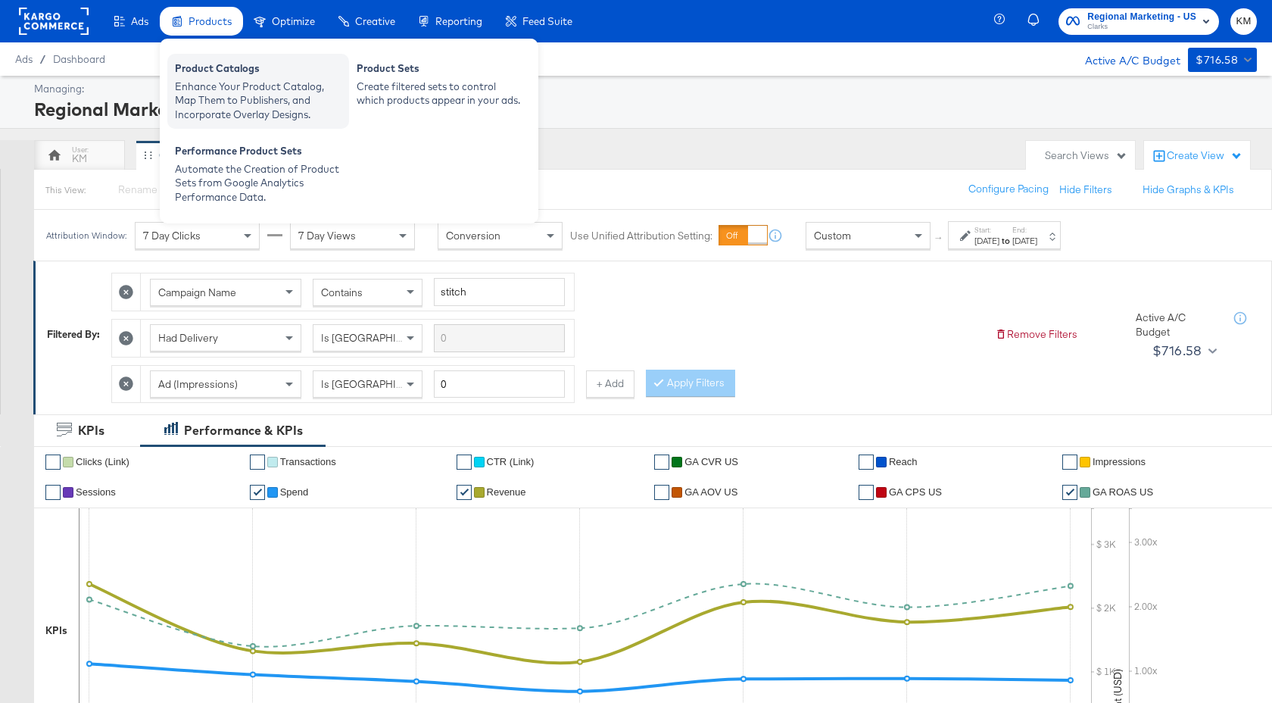
click at [217, 80] on div "Enhance Your Product Catalog, Map Them to Publishers, and Incorporate Overlay D…" at bounding box center [258, 101] width 167 height 42
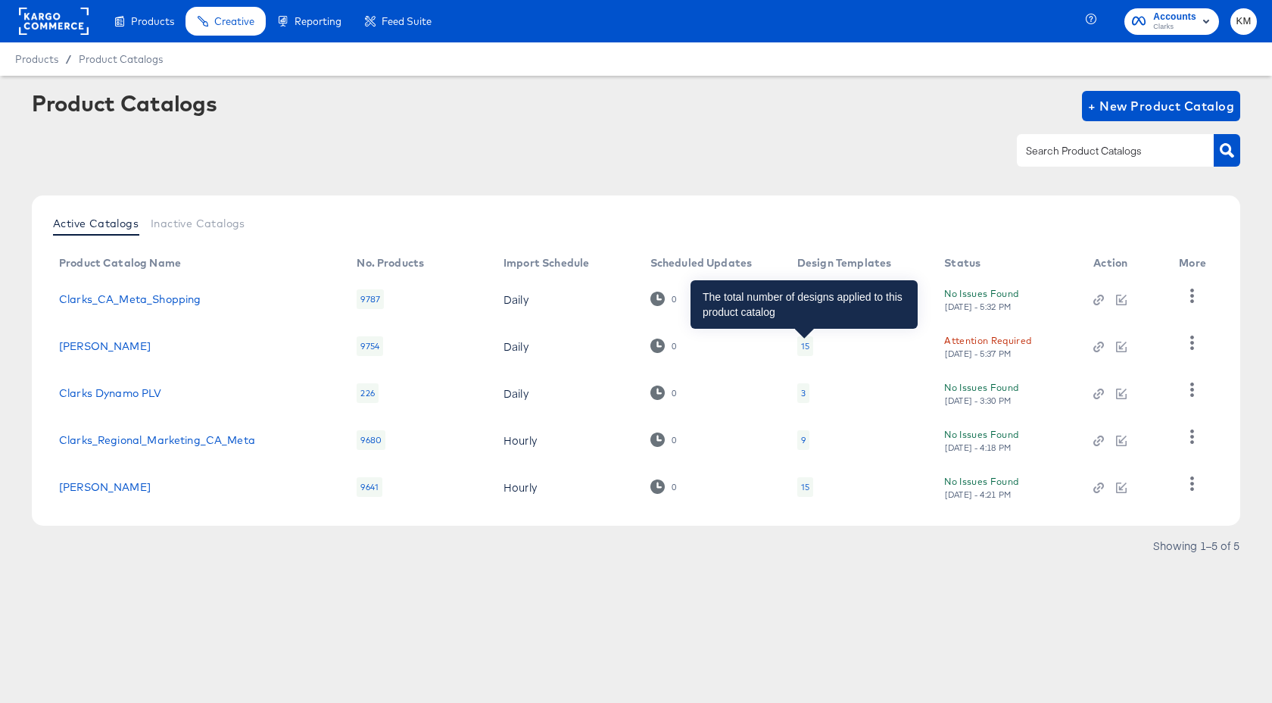
click at [801, 345] on div "15" at bounding box center [805, 346] width 8 height 12
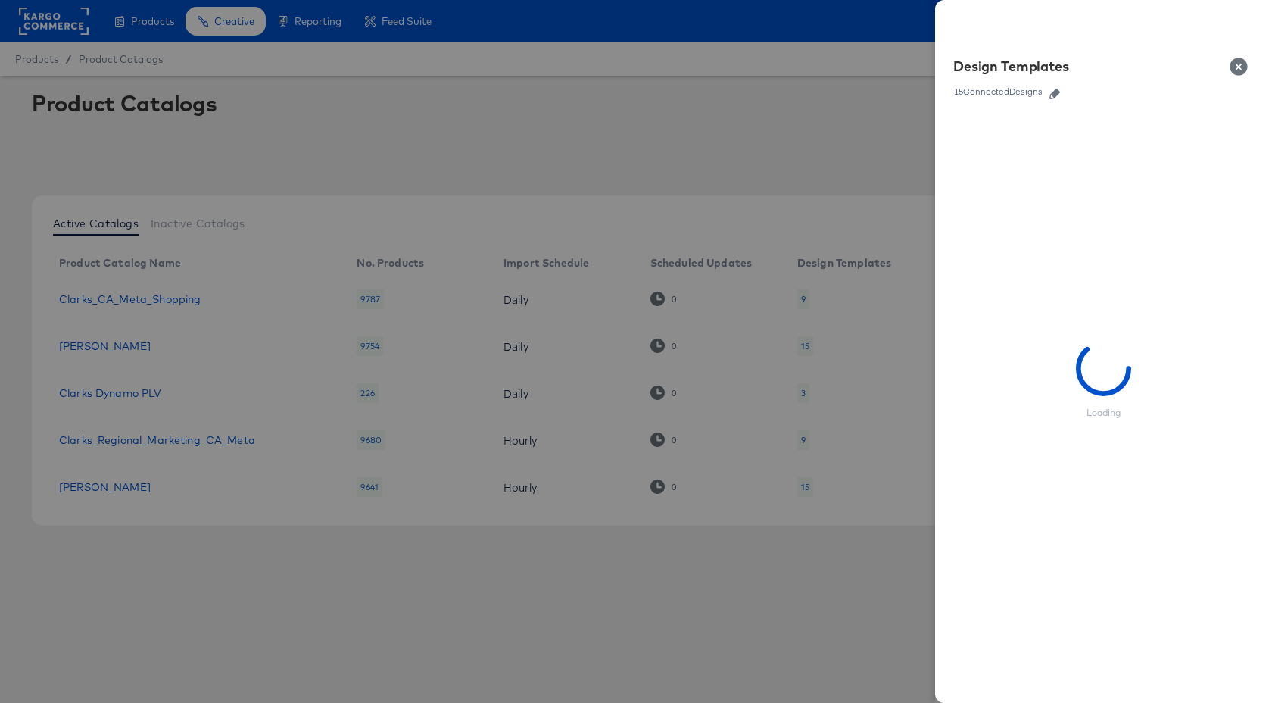
click at [1059, 95] on icon "button" at bounding box center [1054, 94] width 11 height 11
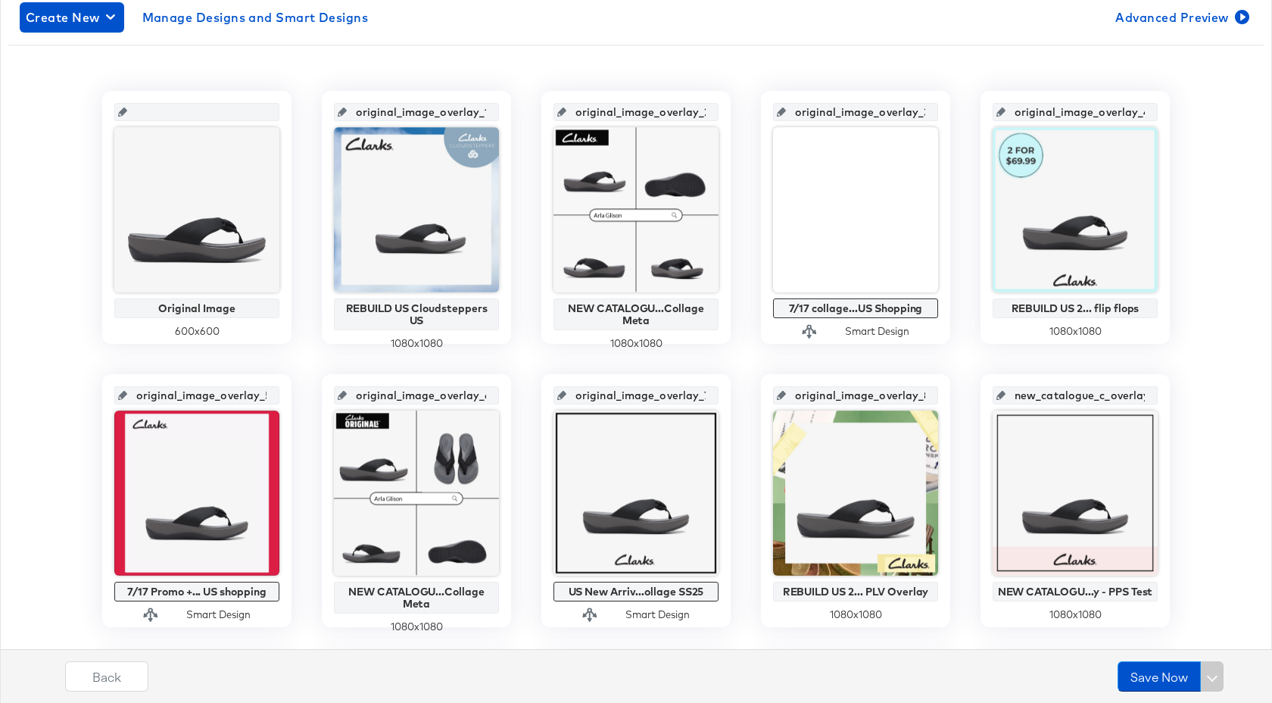
scroll to position [369, 0]
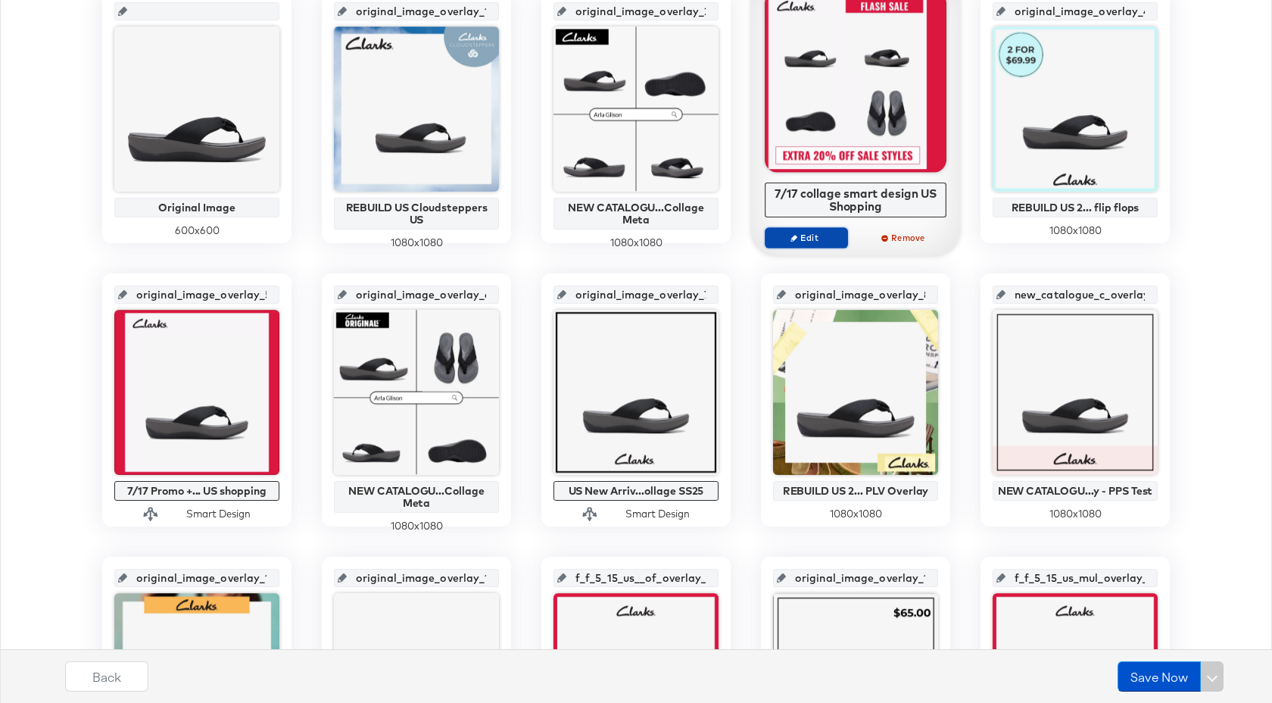
click at [797, 242] on span "Edit" at bounding box center [807, 237] width 70 height 11
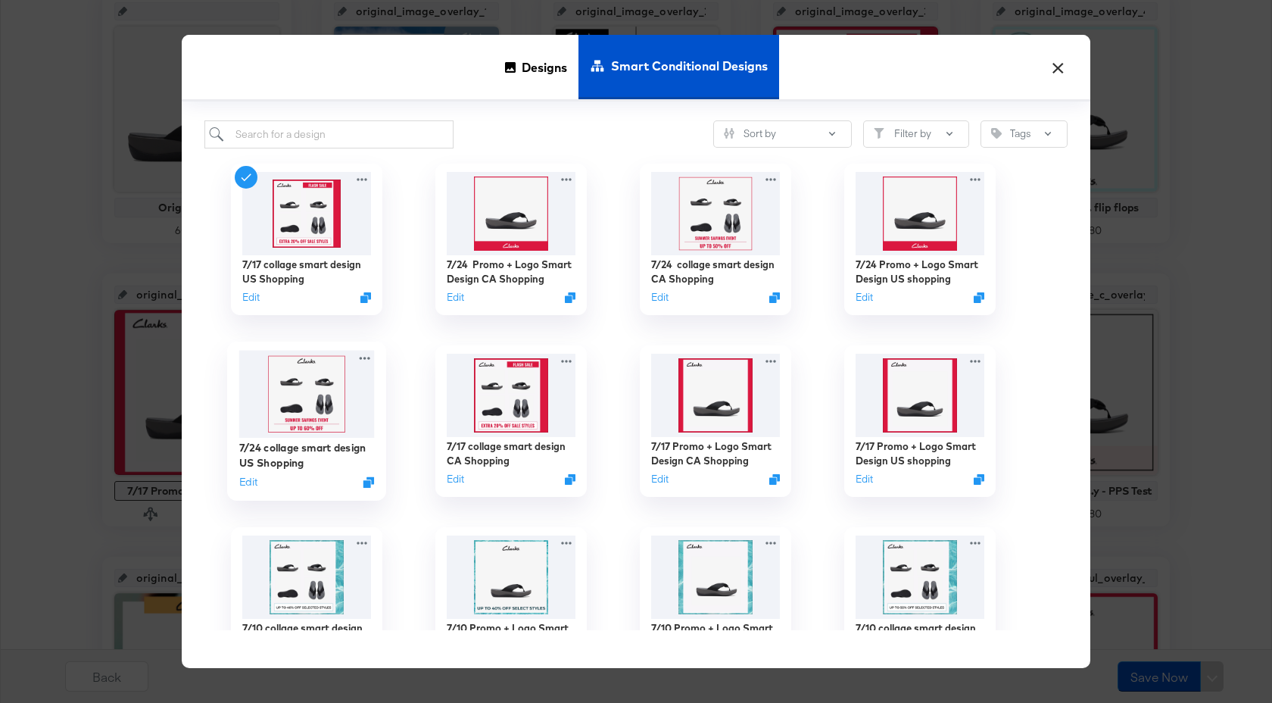
click at [336, 401] on img at bounding box center [307, 394] width 136 height 87
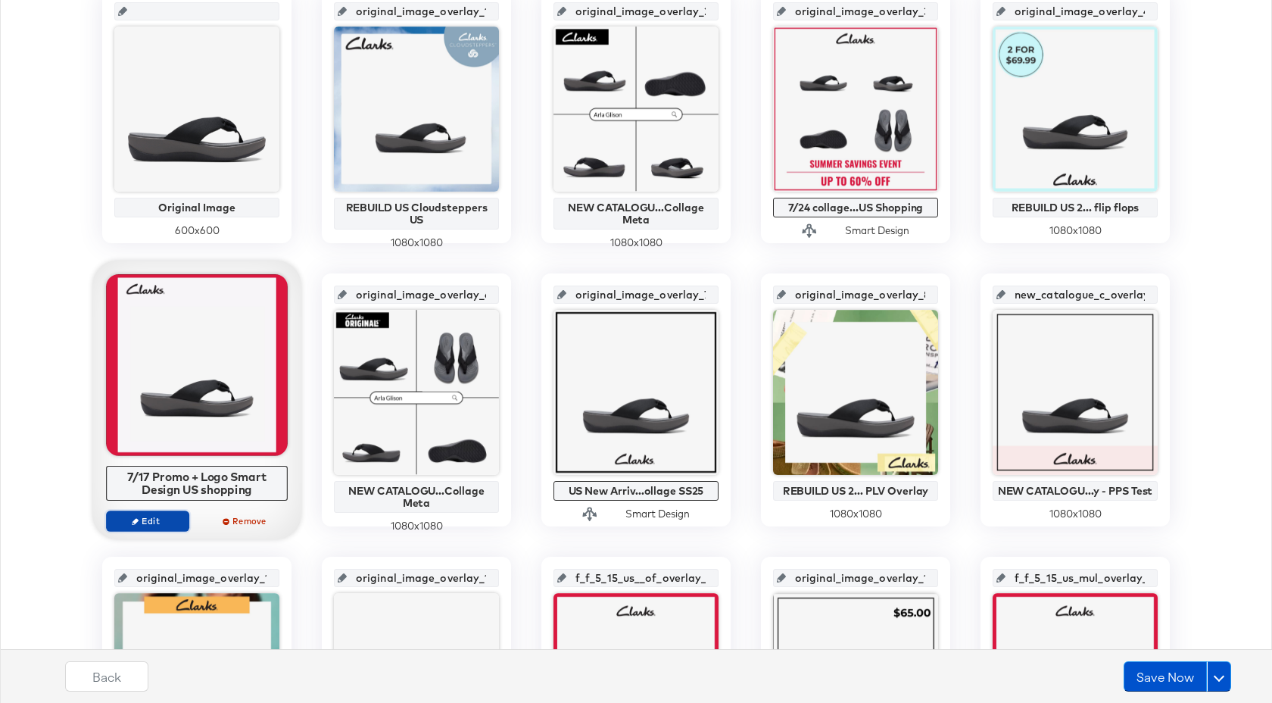
click at [168, 522] on span "Edit" at bounding box center [148, 520] width 70 height 11
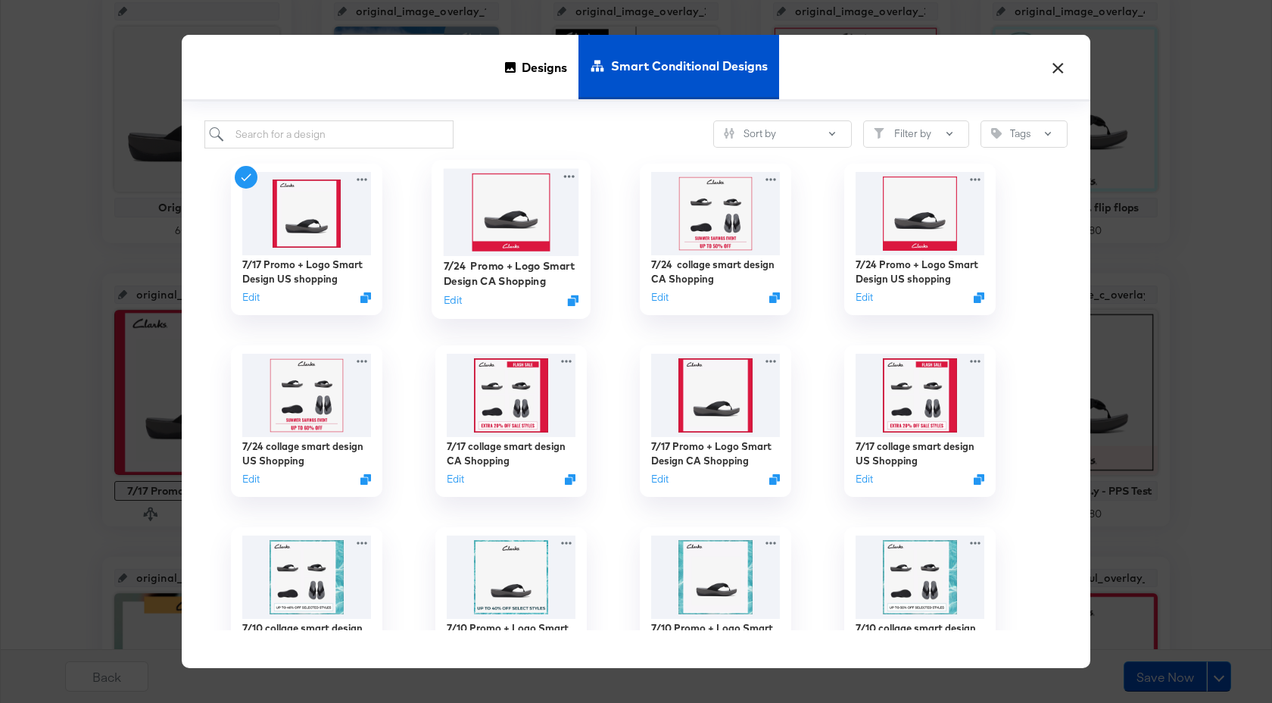
click at [529, 235] on img at bounding box center [512, 212] width 136 height 87
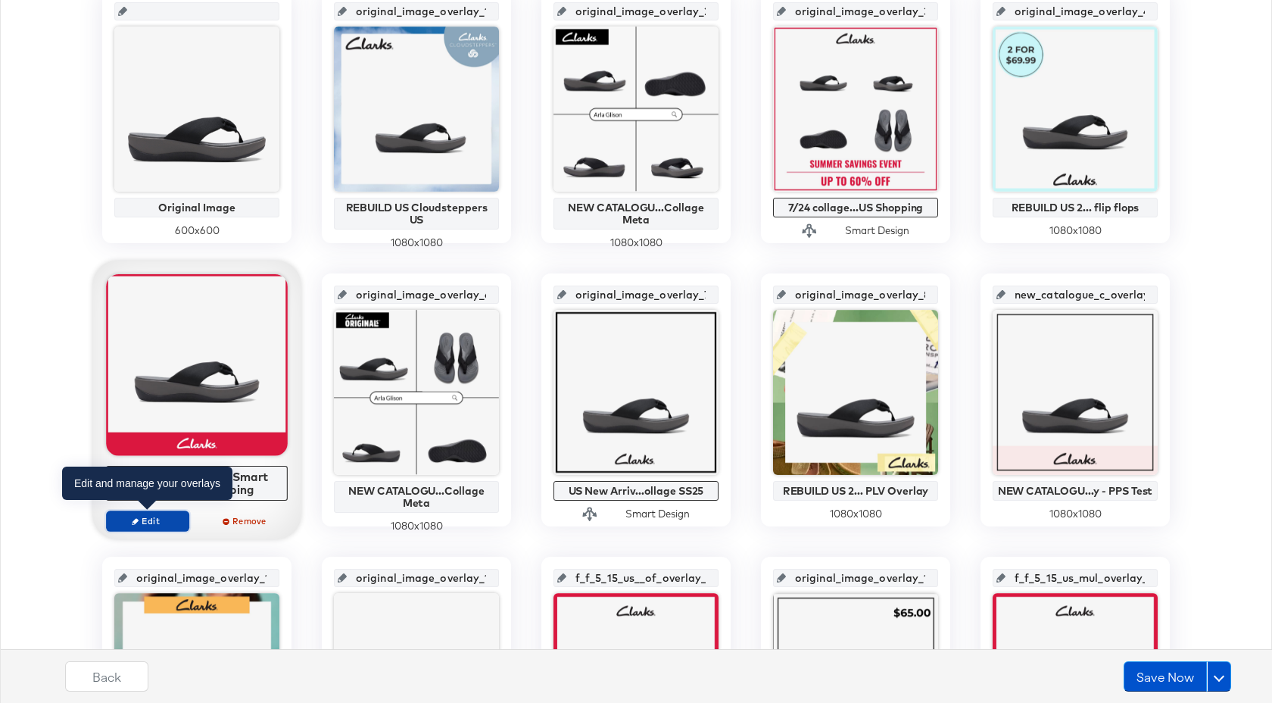
click at [164, 525] on span "Edit" at bounding box center [148, 520] width 70 height 11
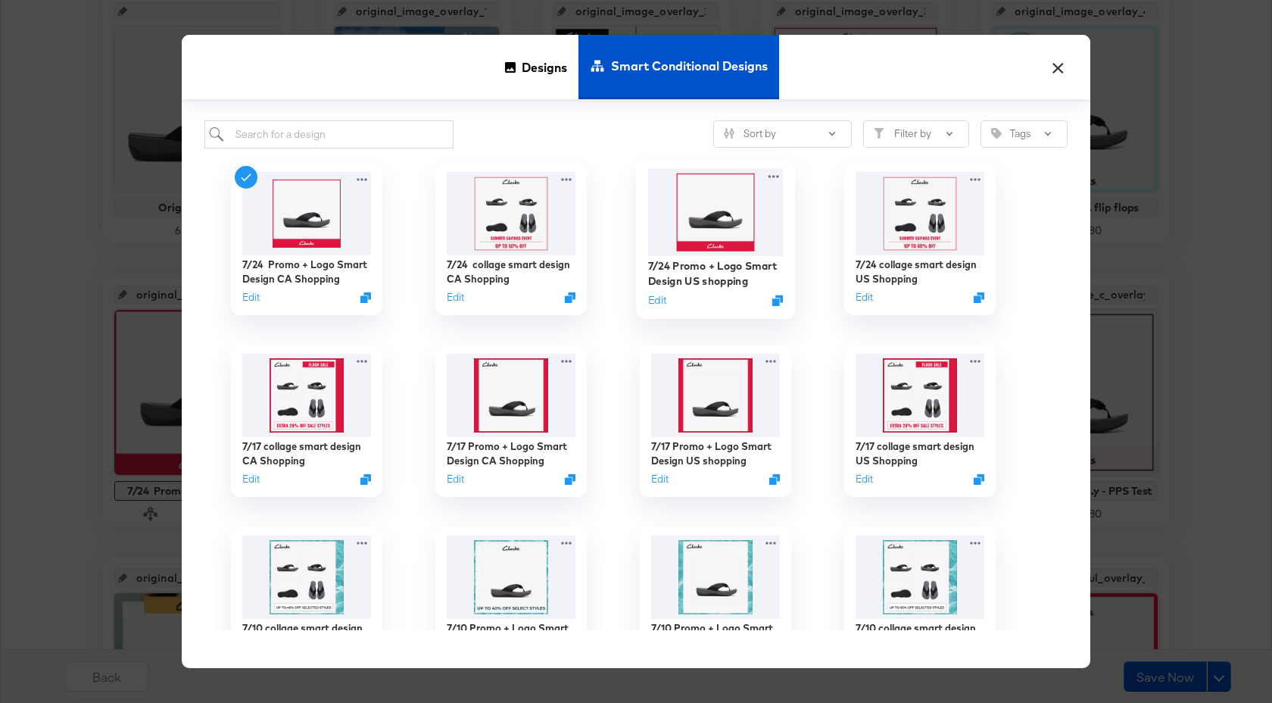
click at [722, 213] on img at bounding box center [716, 212] width 136 height 87
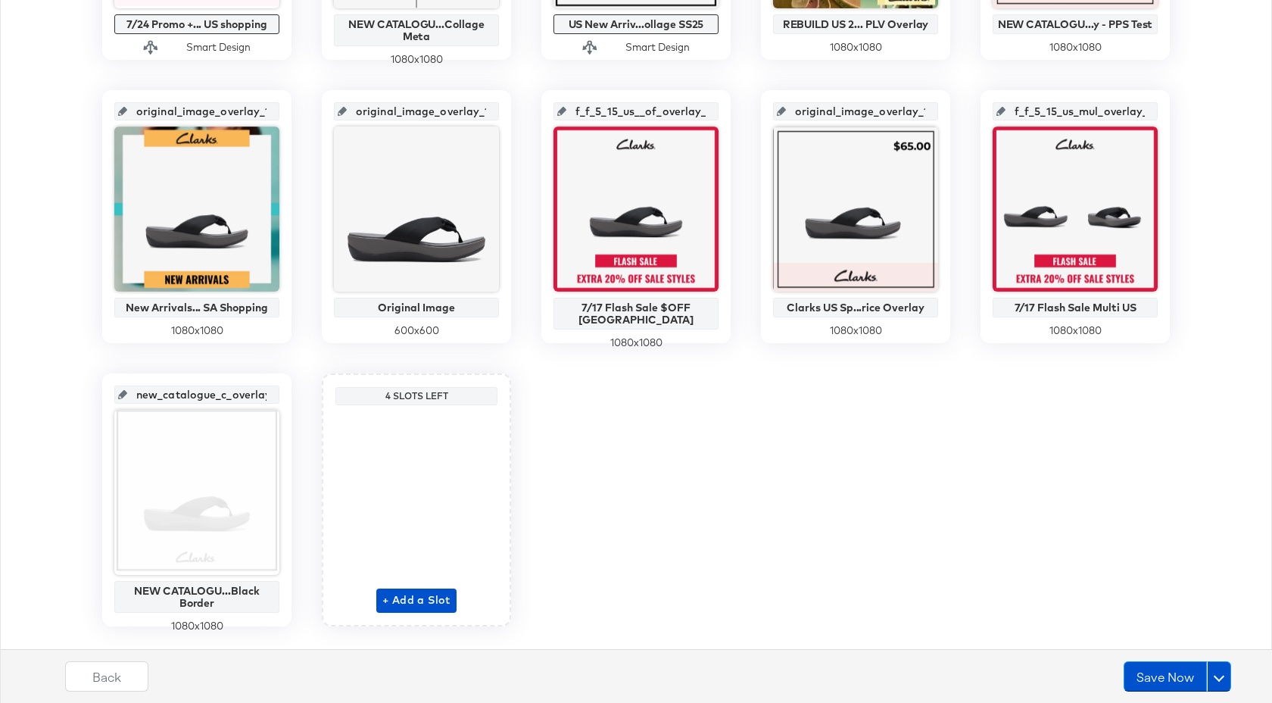
scroll to position [868, 0]
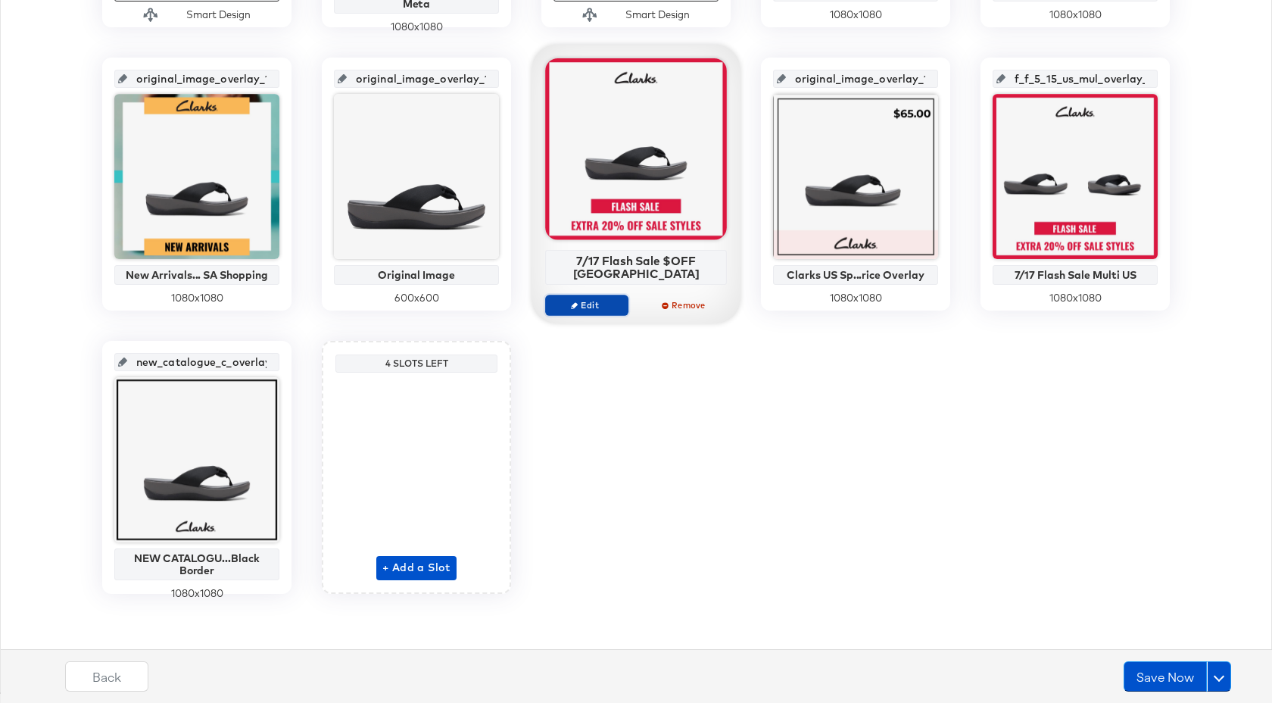
click at [601, 299] on span "Edit" at bounding box center [587, 304] width 70 height 11
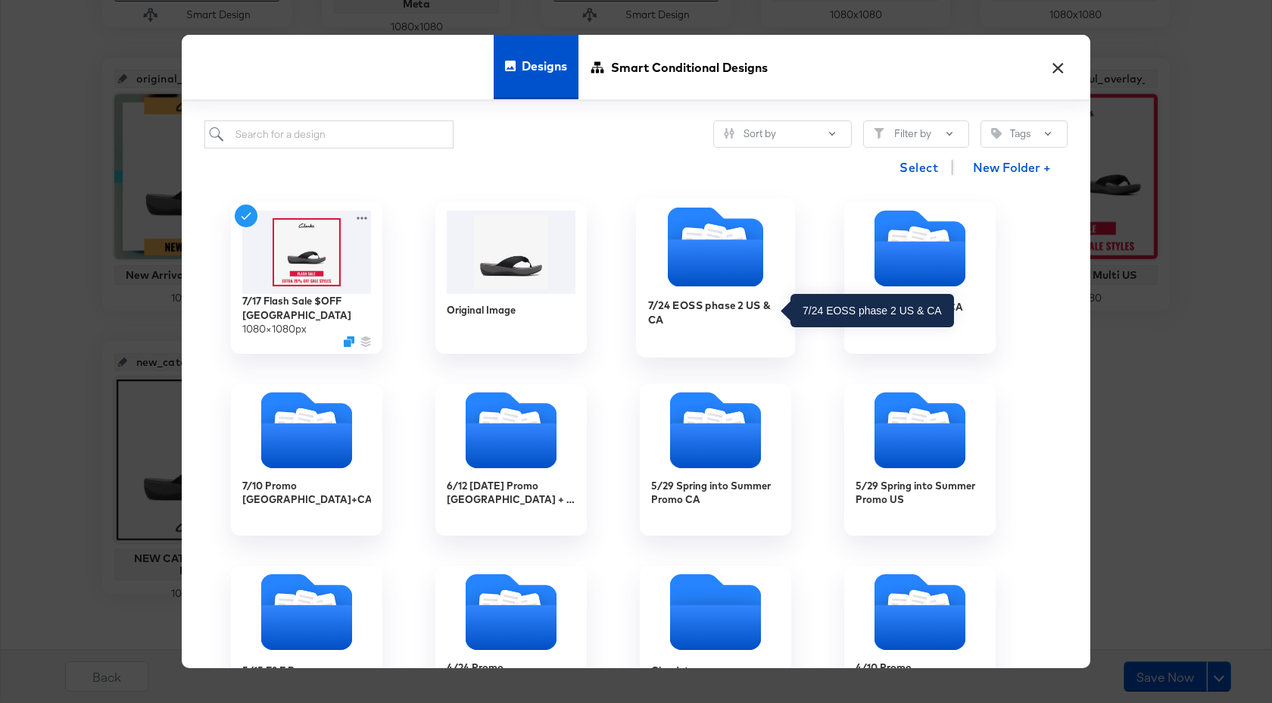
click at [665, 323] on div "7/24 EOSS phase 2 US & CA" at bounding box center [716, 313] width 136 height 30
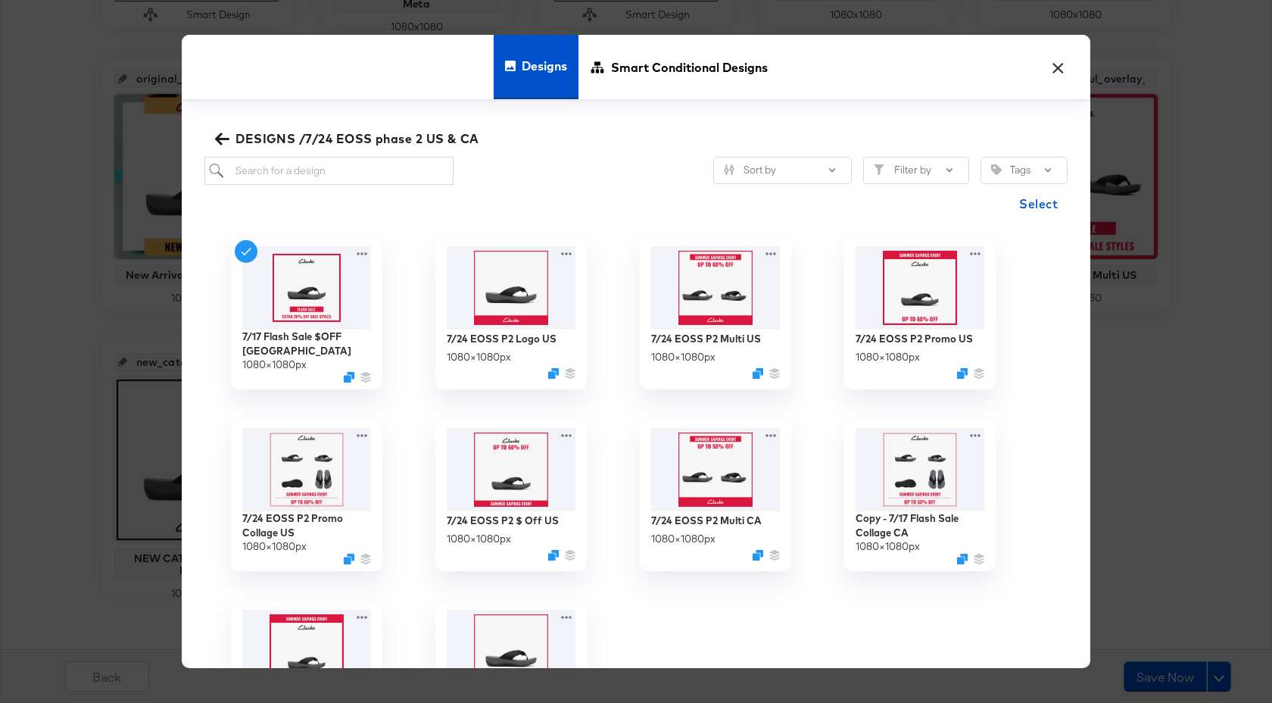
scroll to position [26, 0]
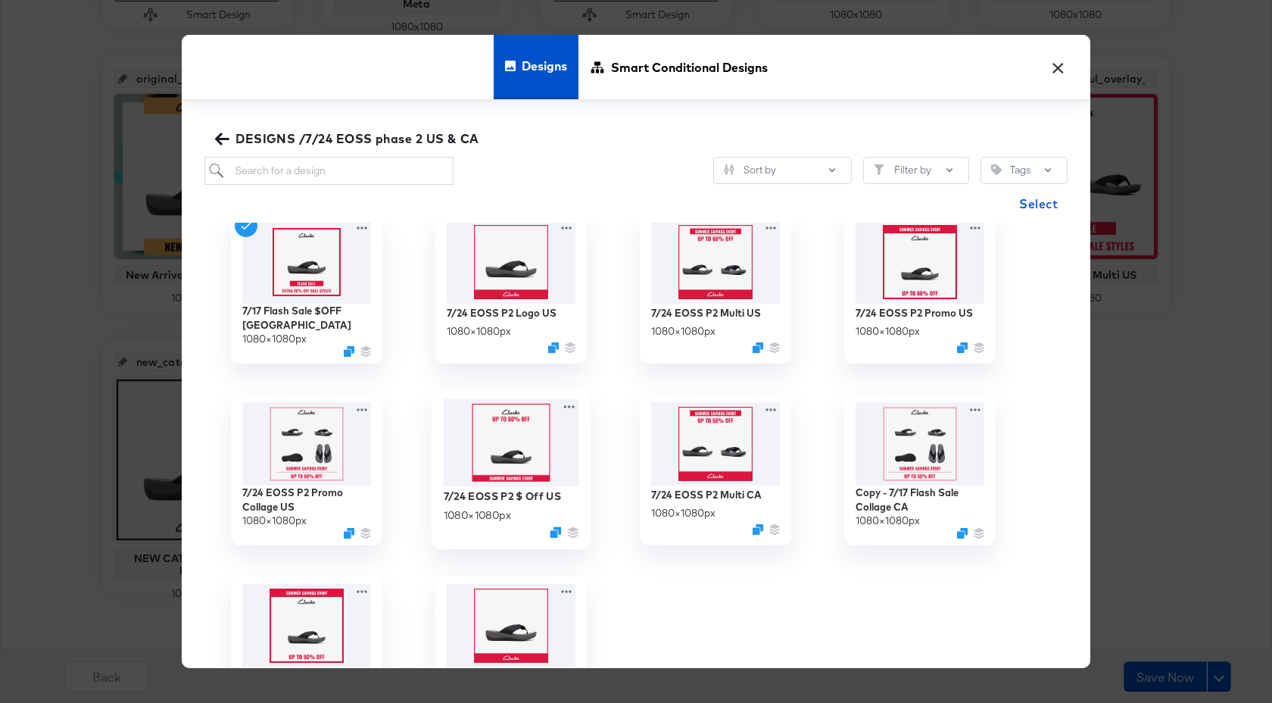
click at [488, 435] on img at bounding box center [512, 443] width 136 height 88
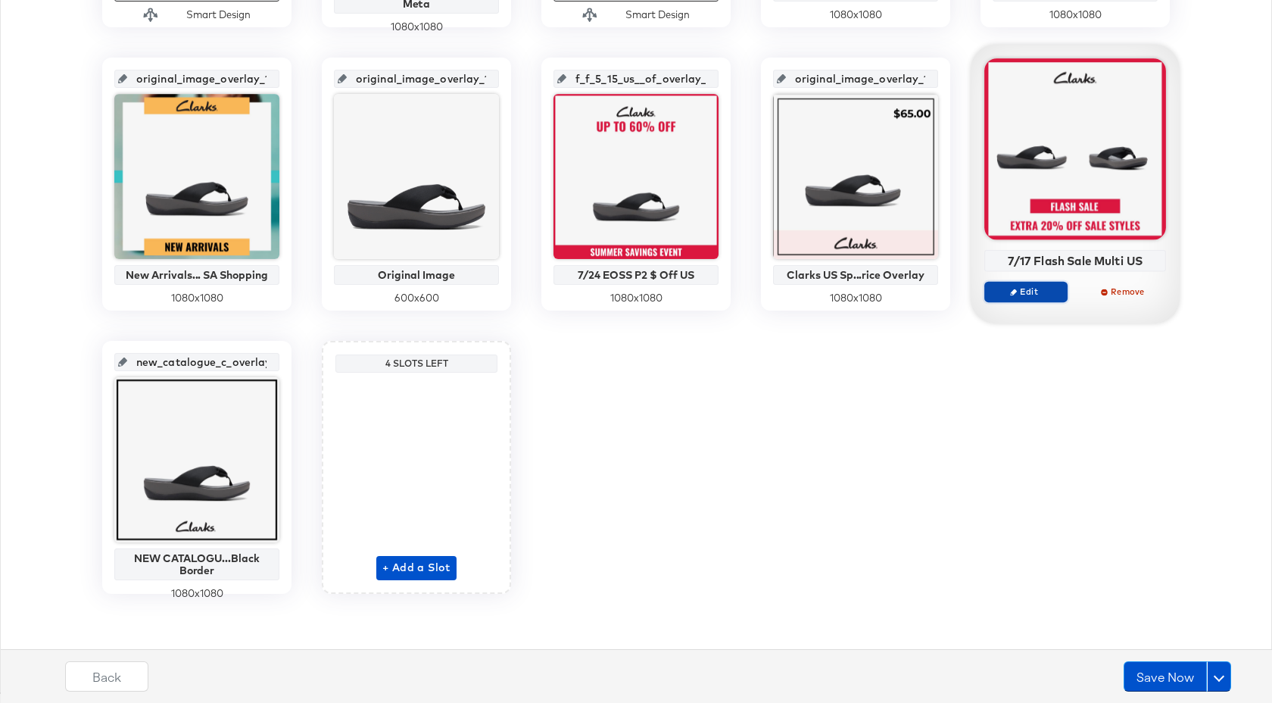
click at [1027, 290] on span "Edit" at bounding box center [1026, 290] width 70 height 11
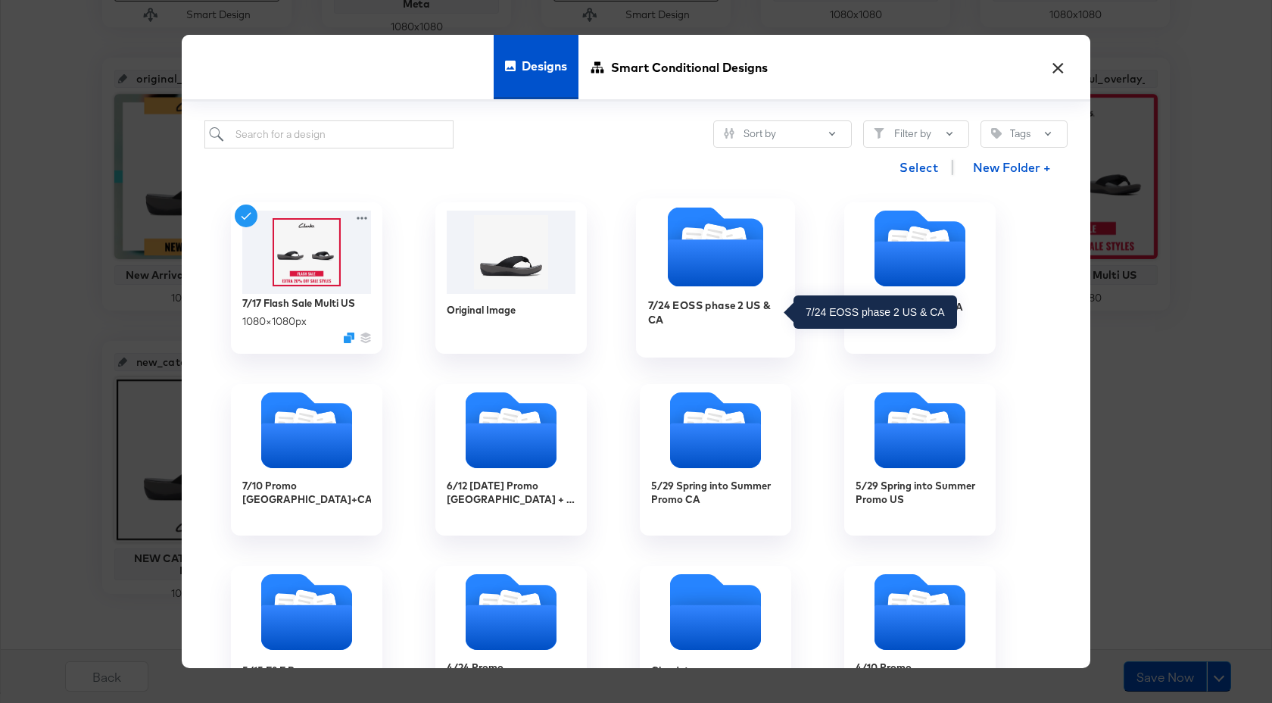
click at [741, 310] on div "7/24 EOSS phase 2 US & CA" at bounding box center [716, 313] width 136 height 30
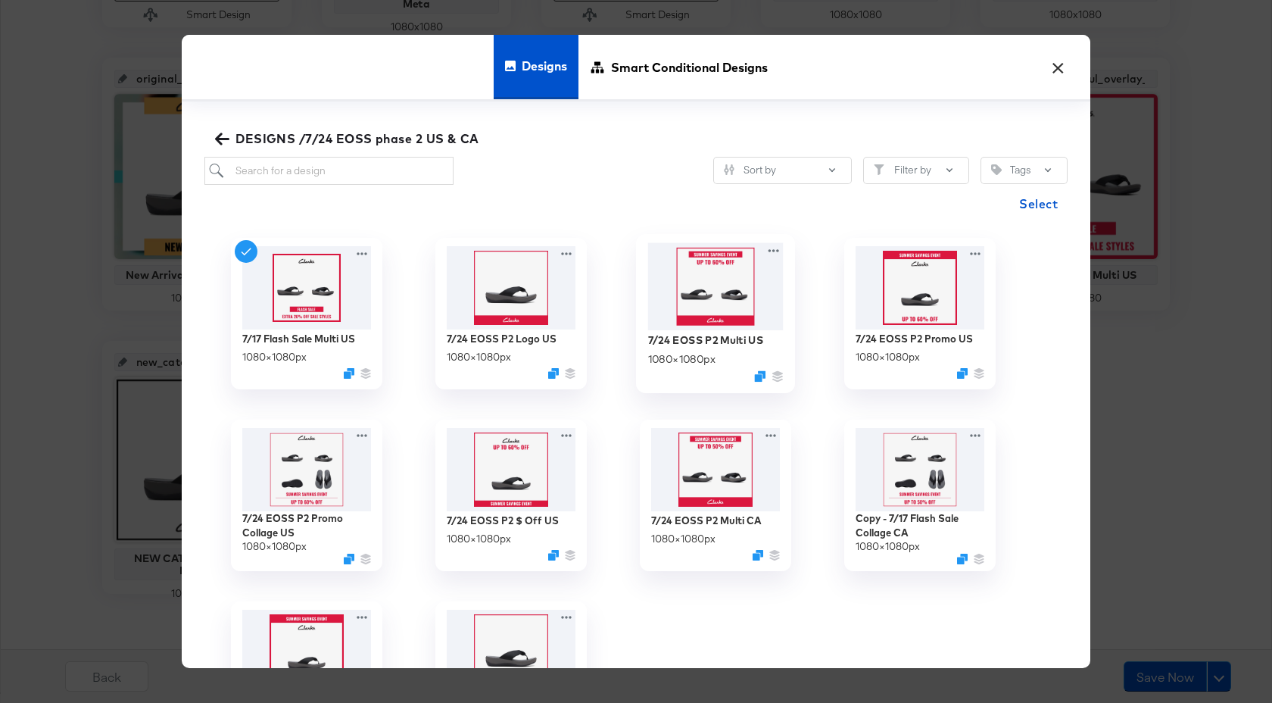
click at [741, 310] on img at bounding box center [716, 286] width 136 height 87
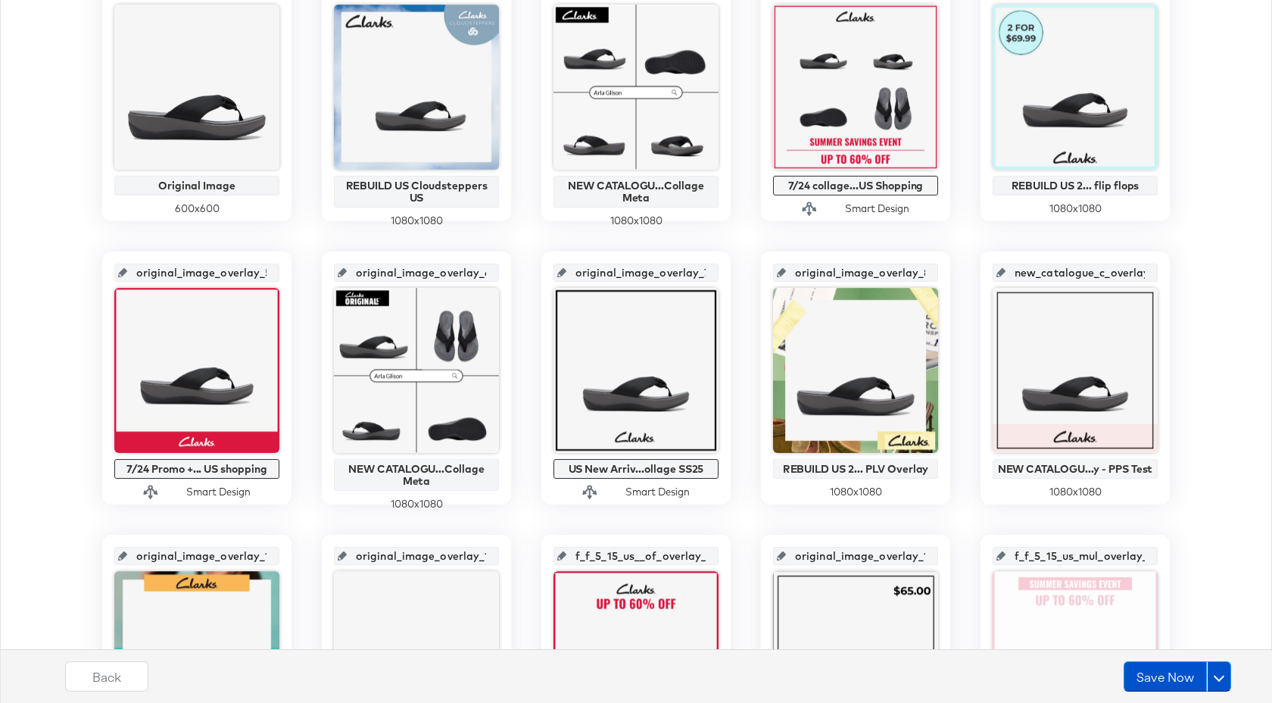
scroll to position [71, 0]
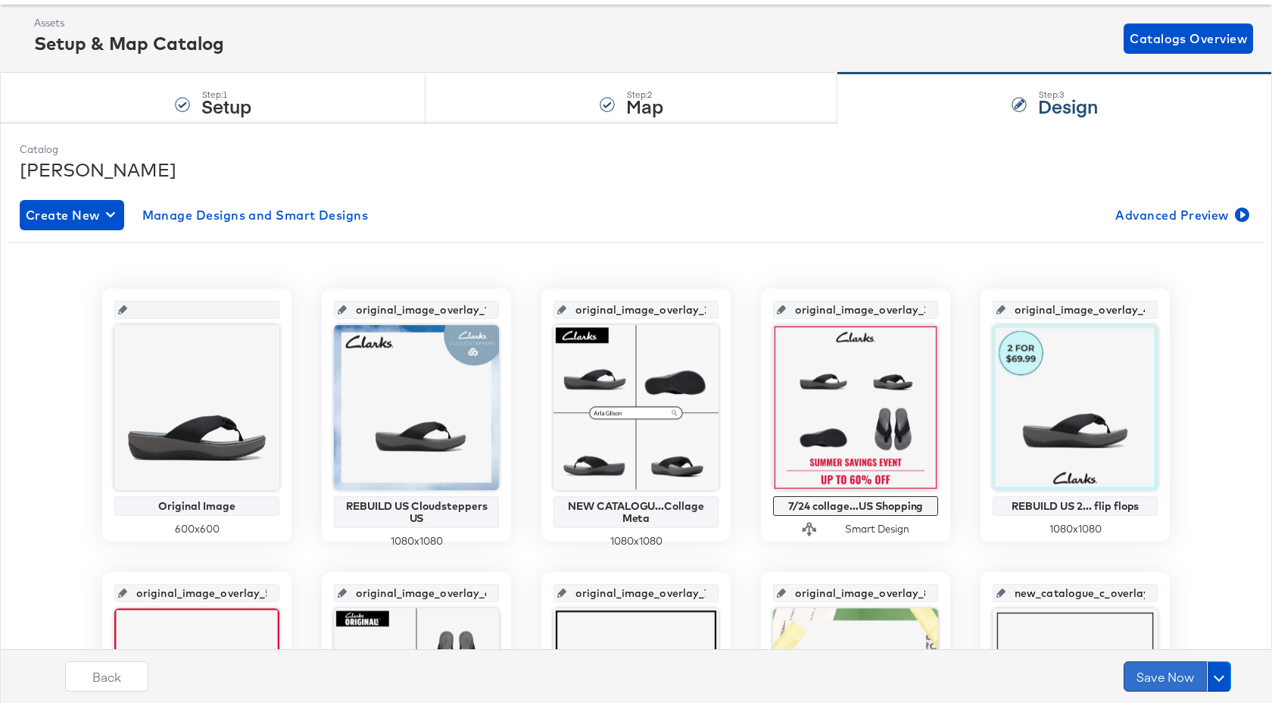
click at [1151, 672] on button "Save Now" at bounding box center [1165, 676] width 83 height 30
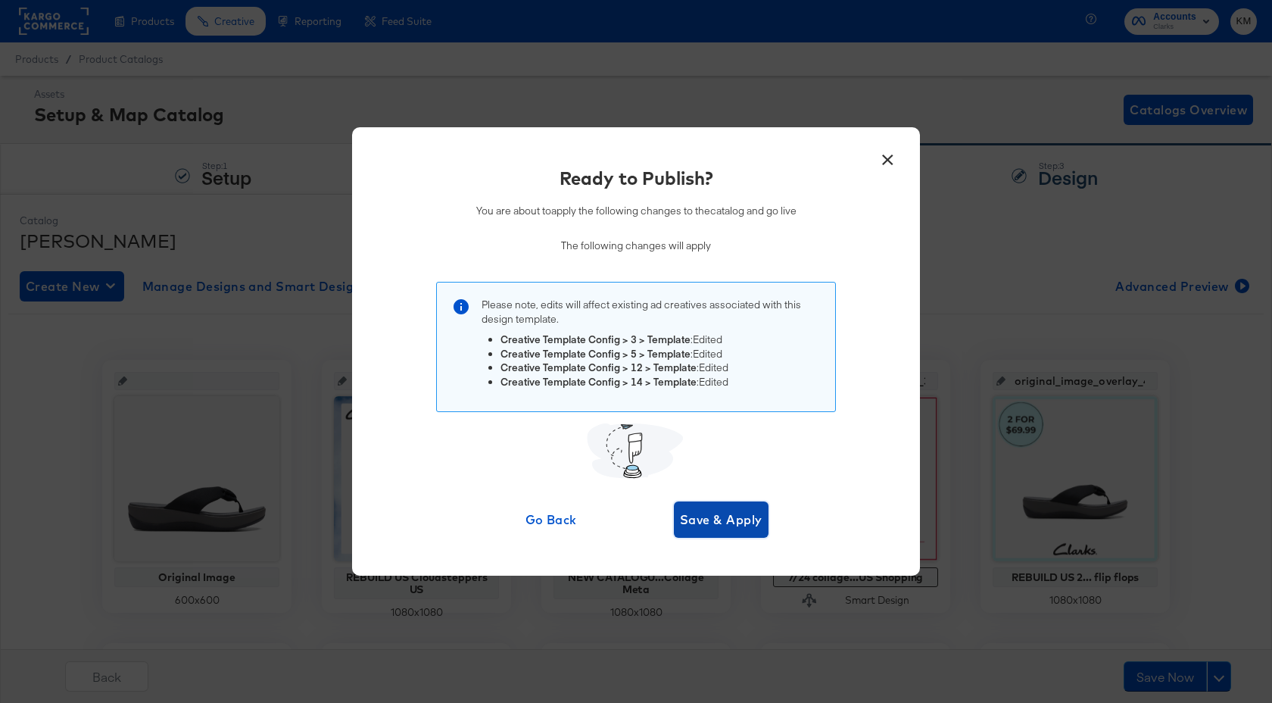
click at [710, 530] on button "Save & Apply" at bounding box center [721, 519] width 95 height 36
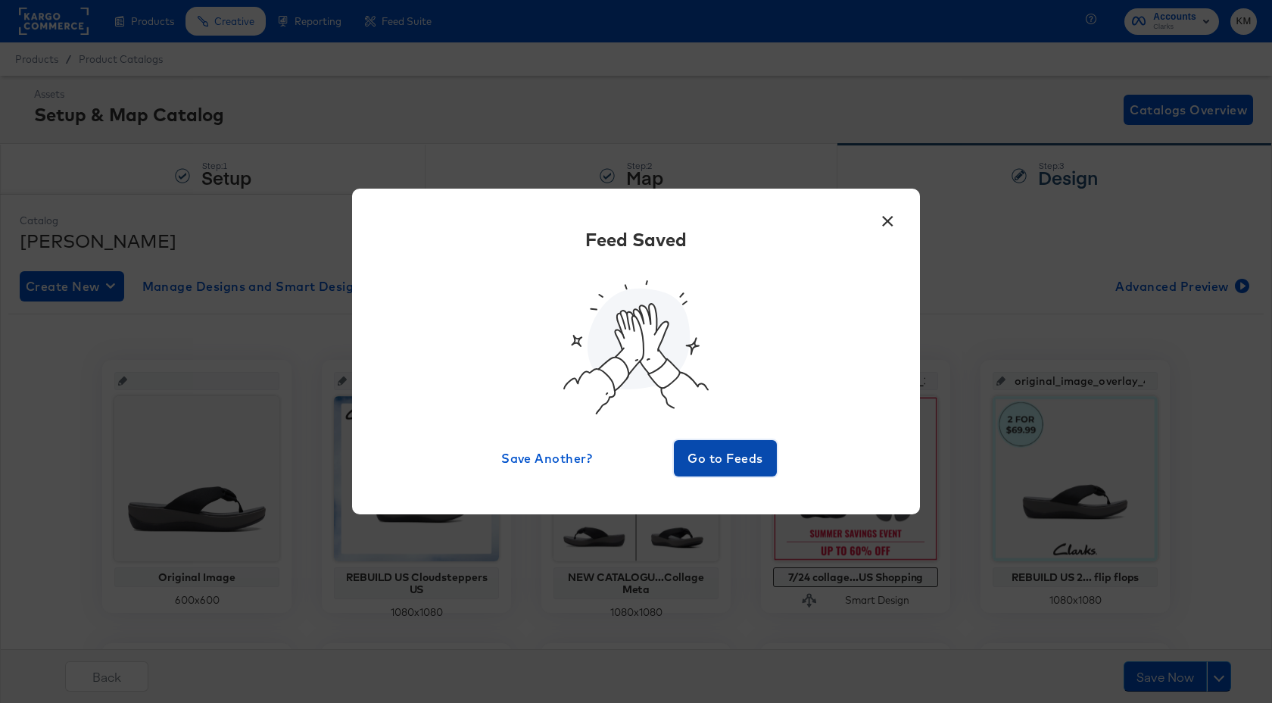
click at [709, 462] on span "Go to Feeds" at bounding box center [725, 457] width 91 height 21
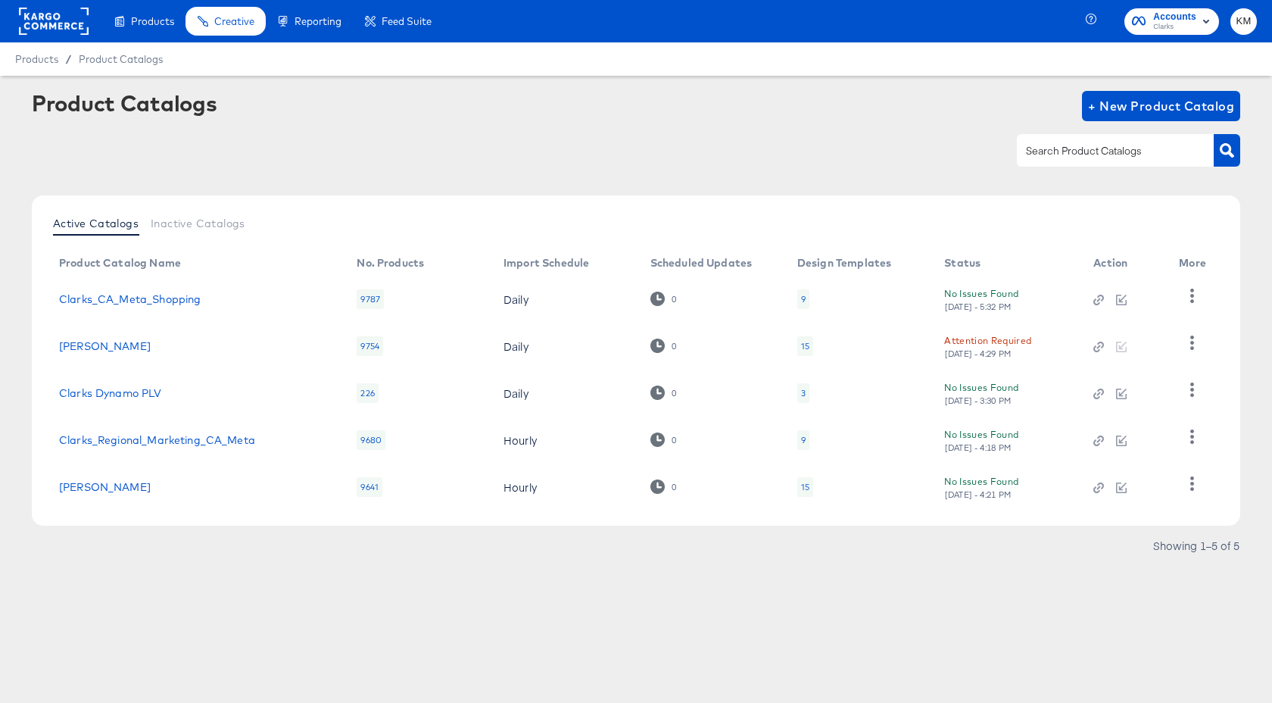
click at [803, 299] on div "9" at bounding box center [803, 299] width 5 height 12
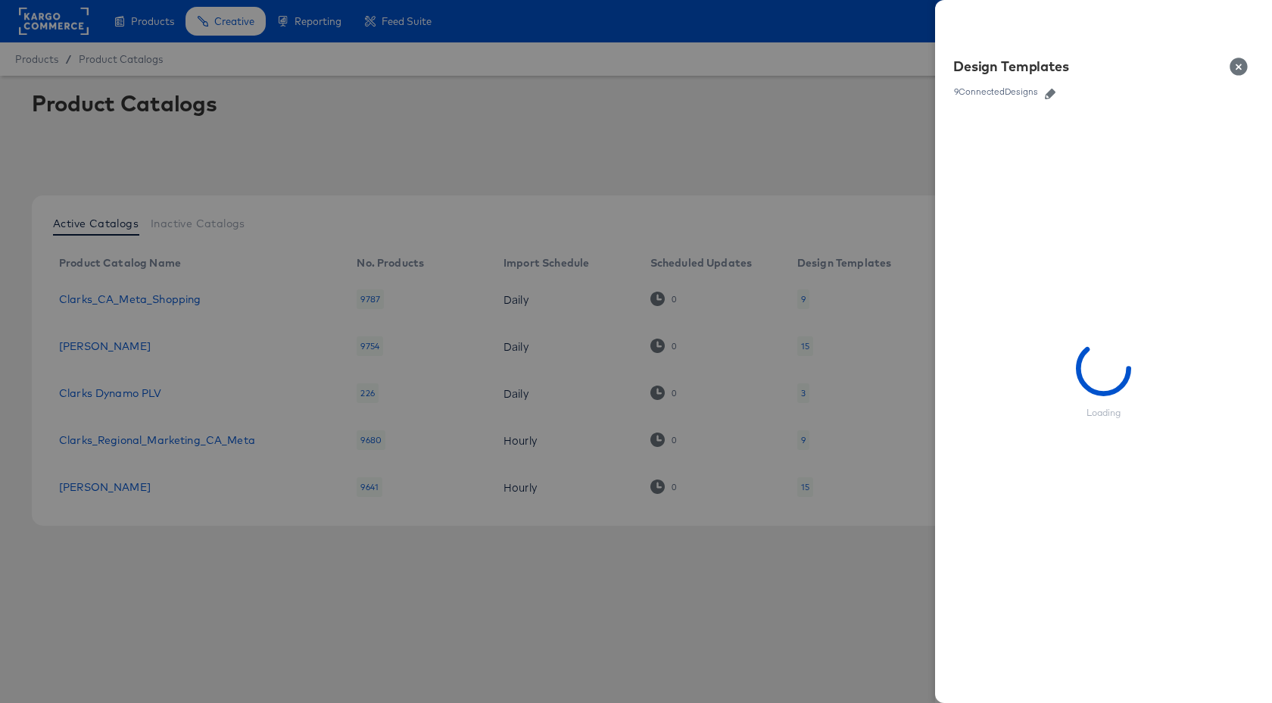
click at [1048, 95] on icon "button" at bounding box center [1050, 94] width 11 height 11
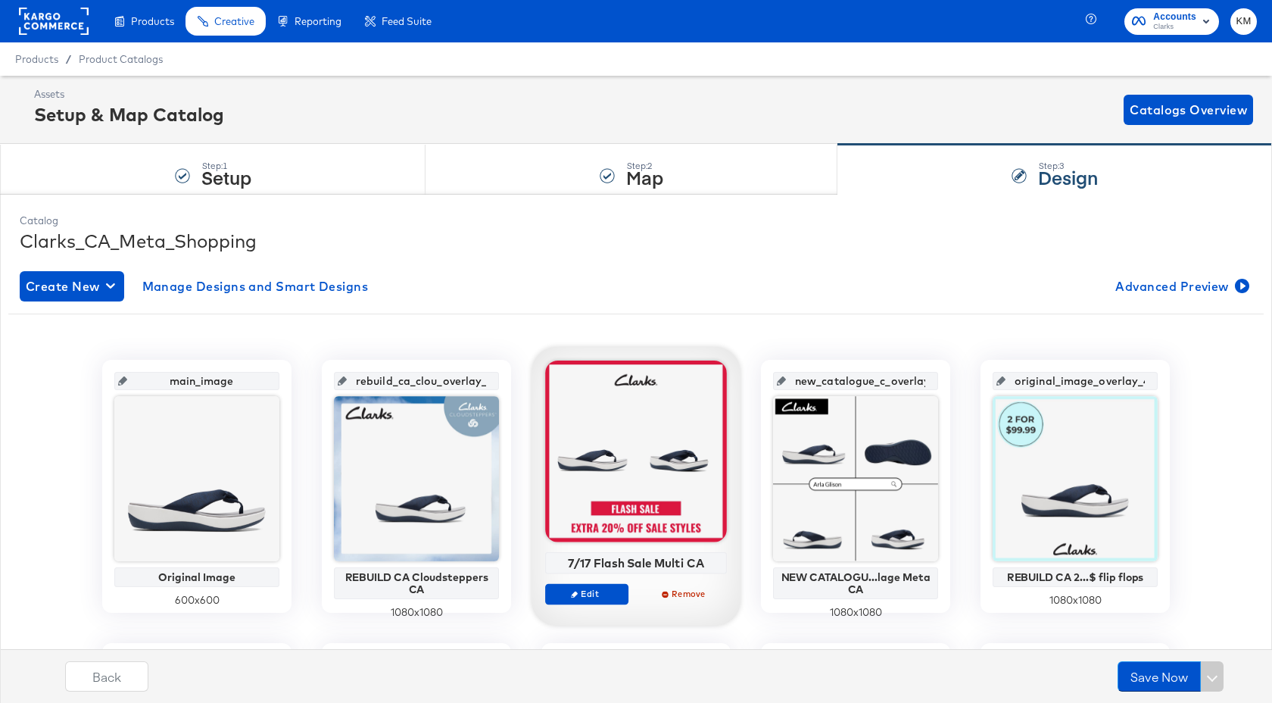
scroll to position [224, 0]
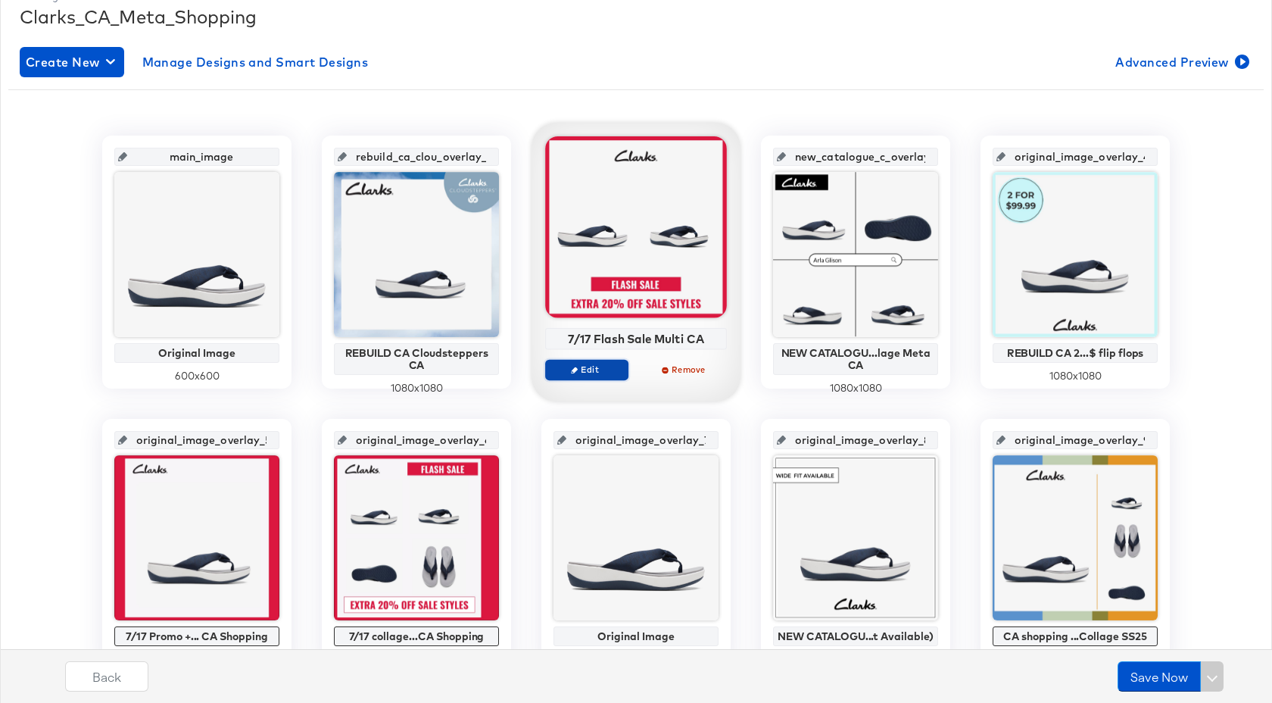
click at [600, 371] on span "Edit" at bounding box center [587, 368] width 70 height 11
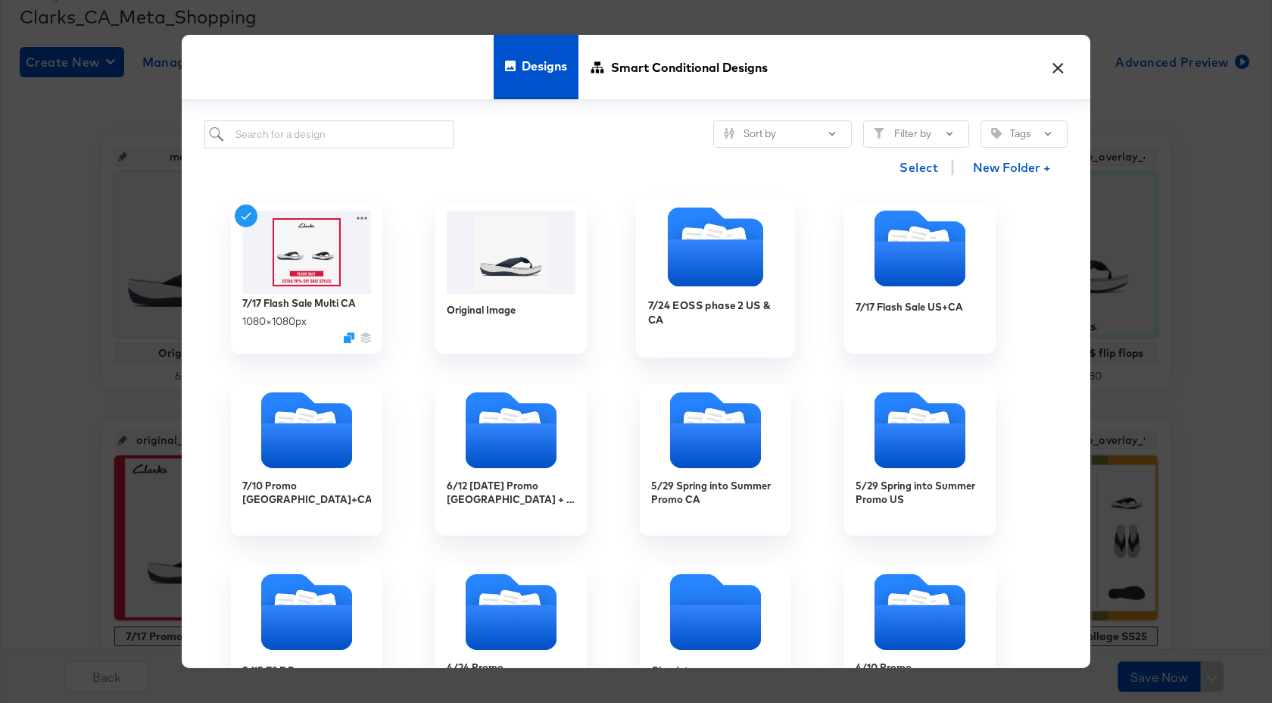
click at [693, 330] on div "7/24 EOSS phase 2 US & CA" at bounding box center [716, 319] width 136 height 58
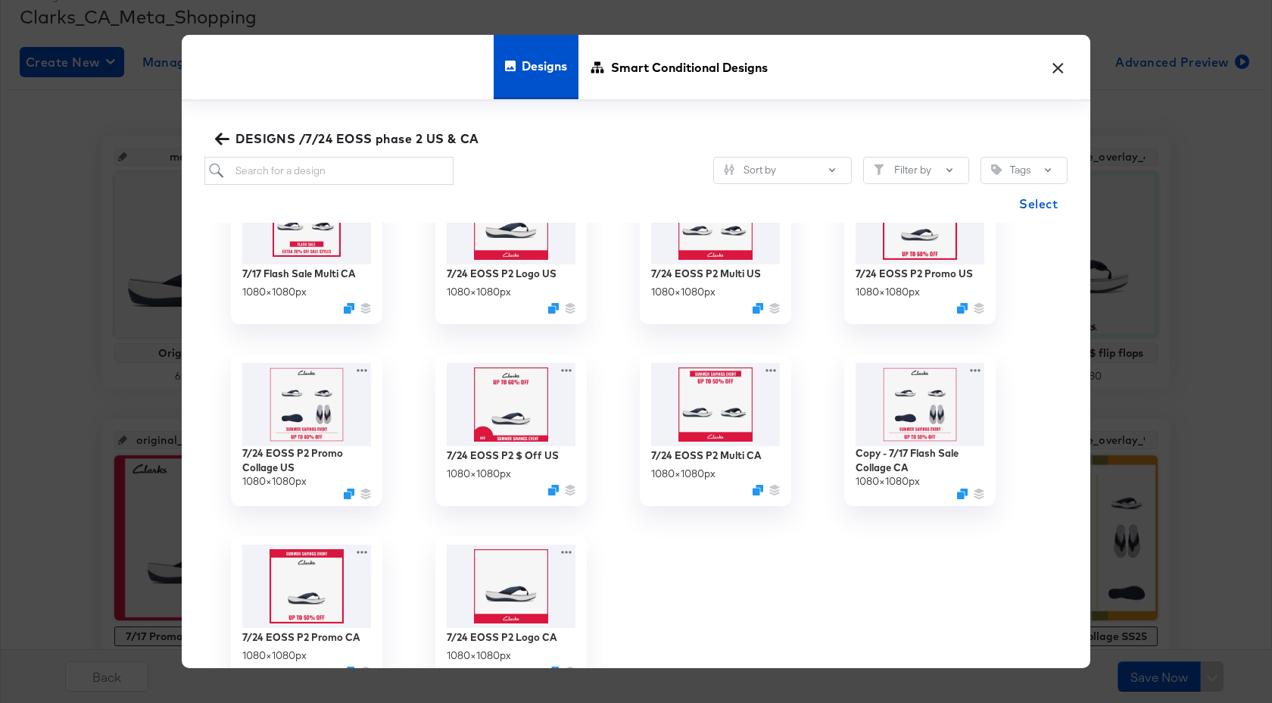
scroll to position [79, 0]
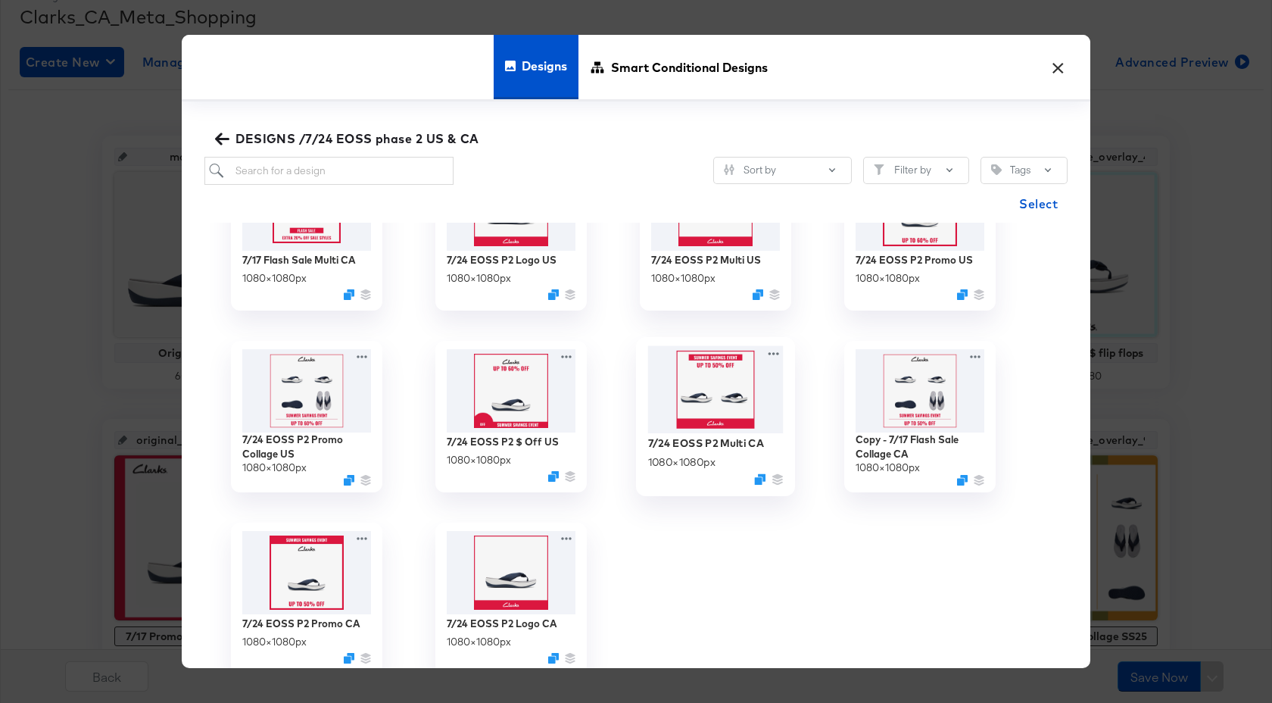
click at [706, 373] on img at bounding box center [716, 389] width 136 height 87
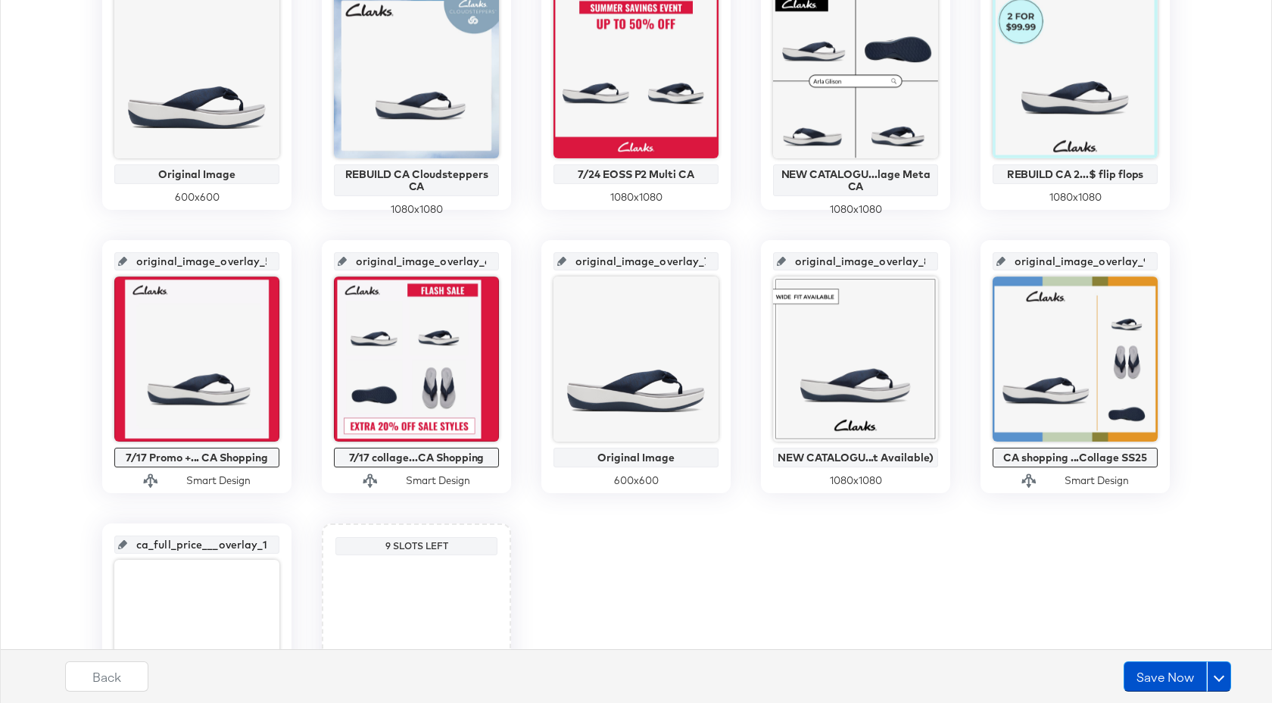
scroll to position [585, 0]
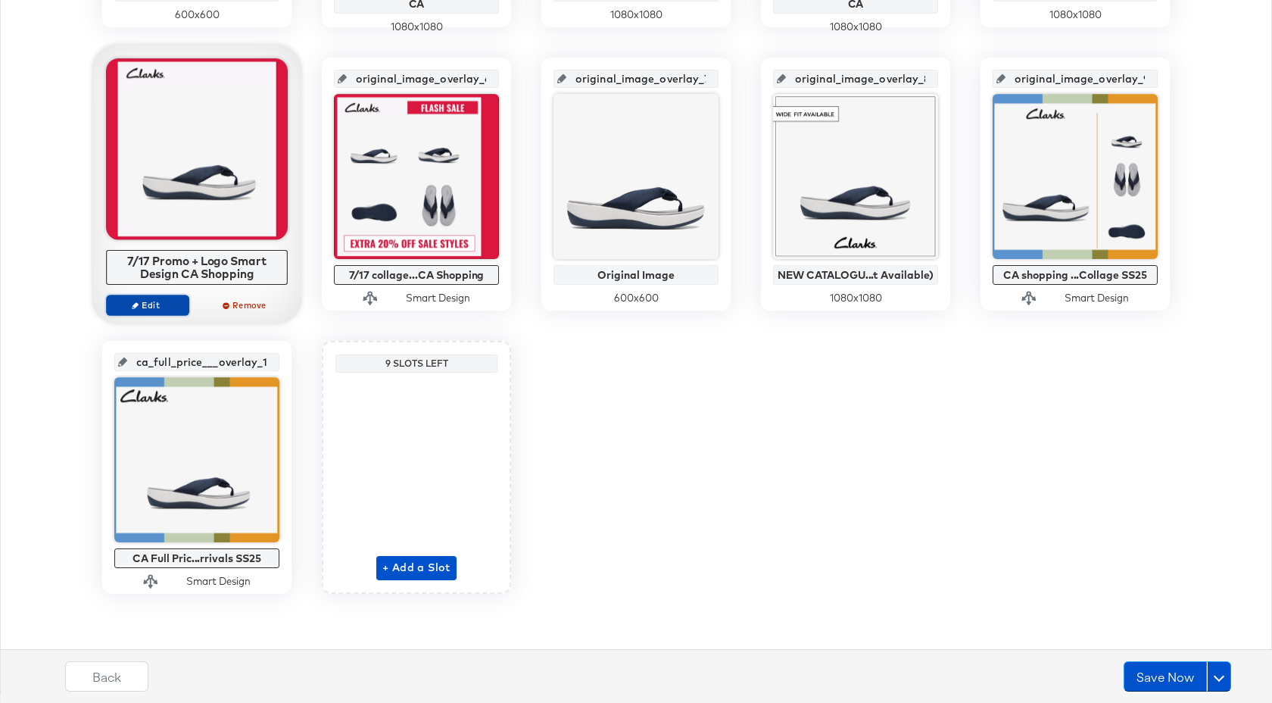
click at [170, 305] on span "Edit" at bounding box center [148, 304] width 70 height 11
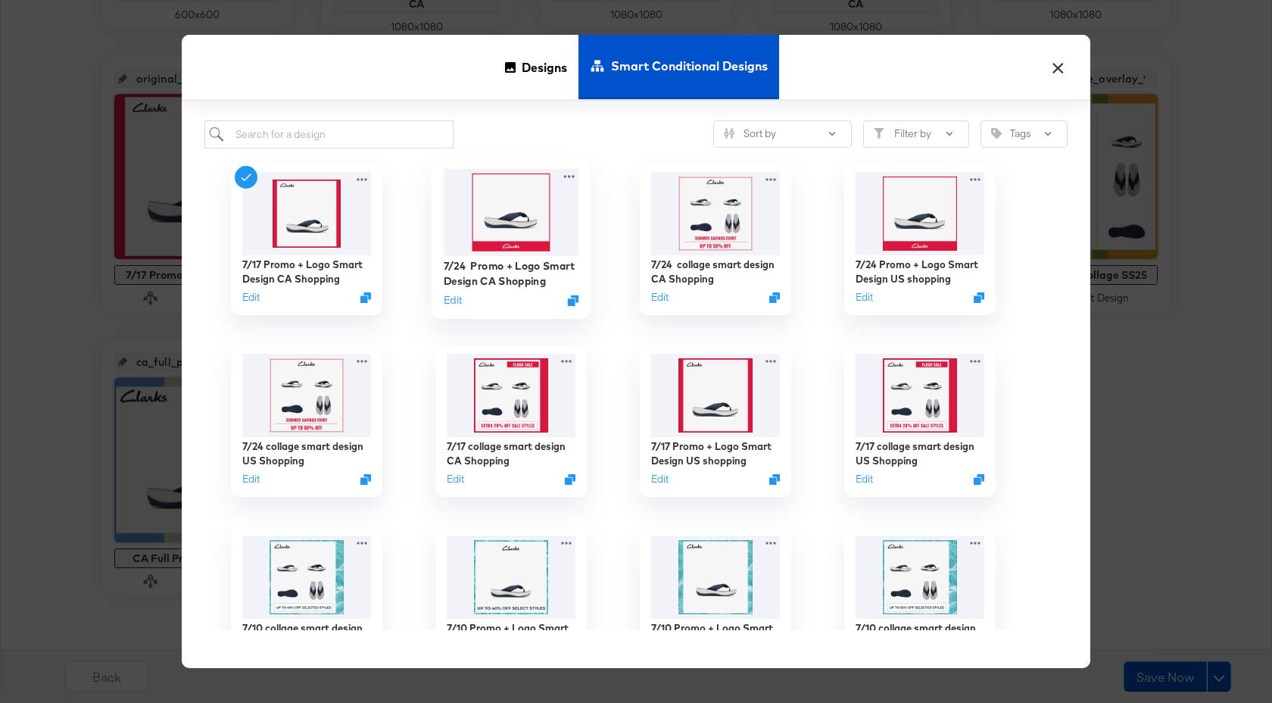
click at [505, 248] on img at bounding box center [512, 212] width 136 height 87
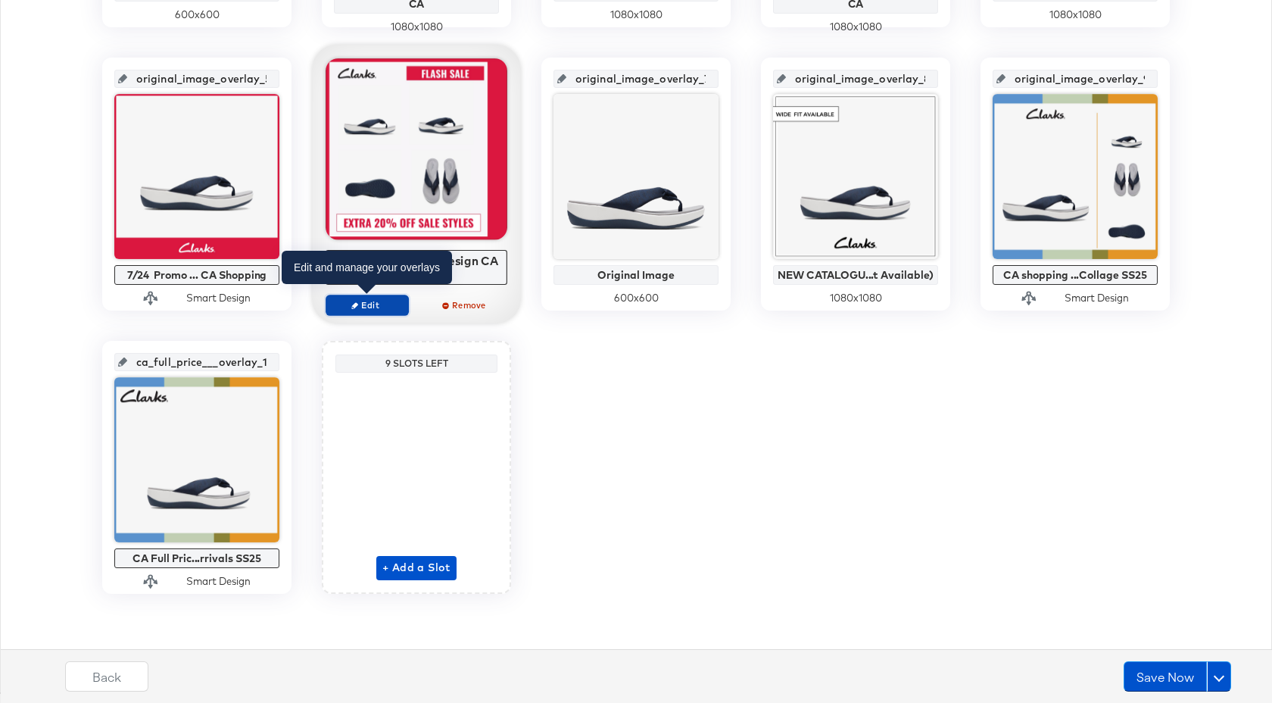
click at [394, 307] on span "Edit" at bounding box center [367, 304] width 70 height 11
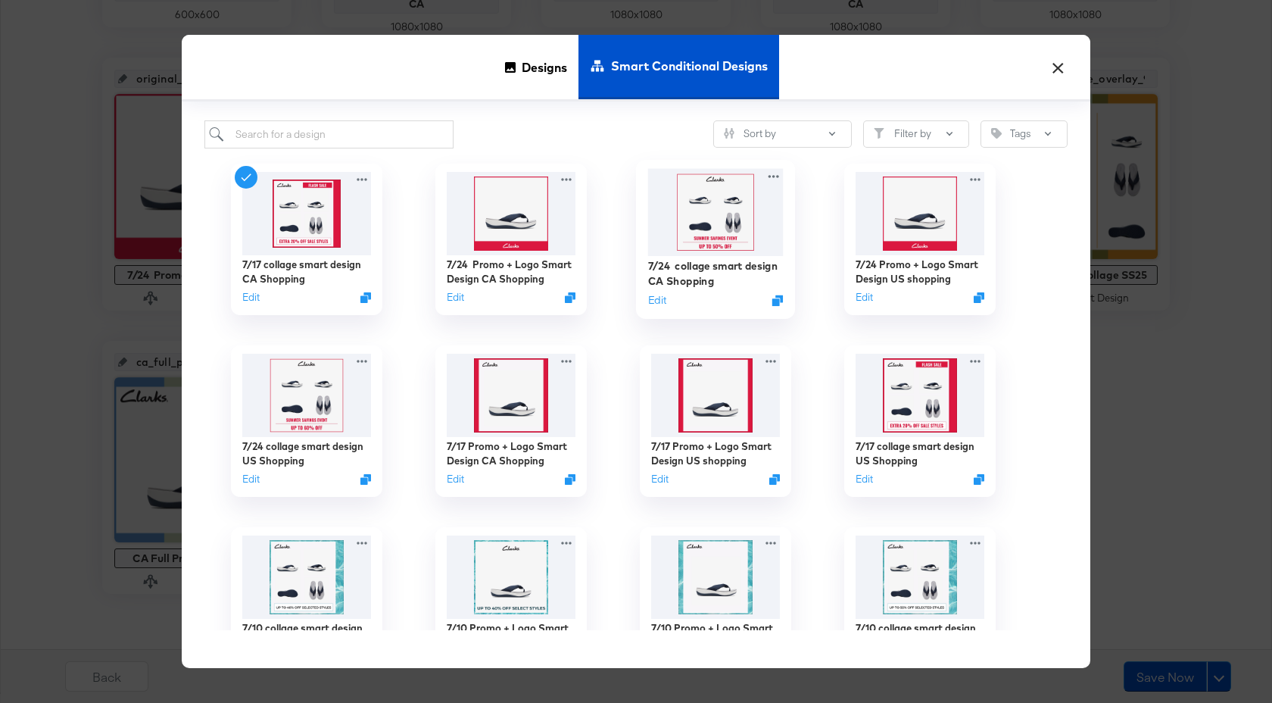
click at [734, 232] on img at bounding box center [716, 212] width 136 height 87
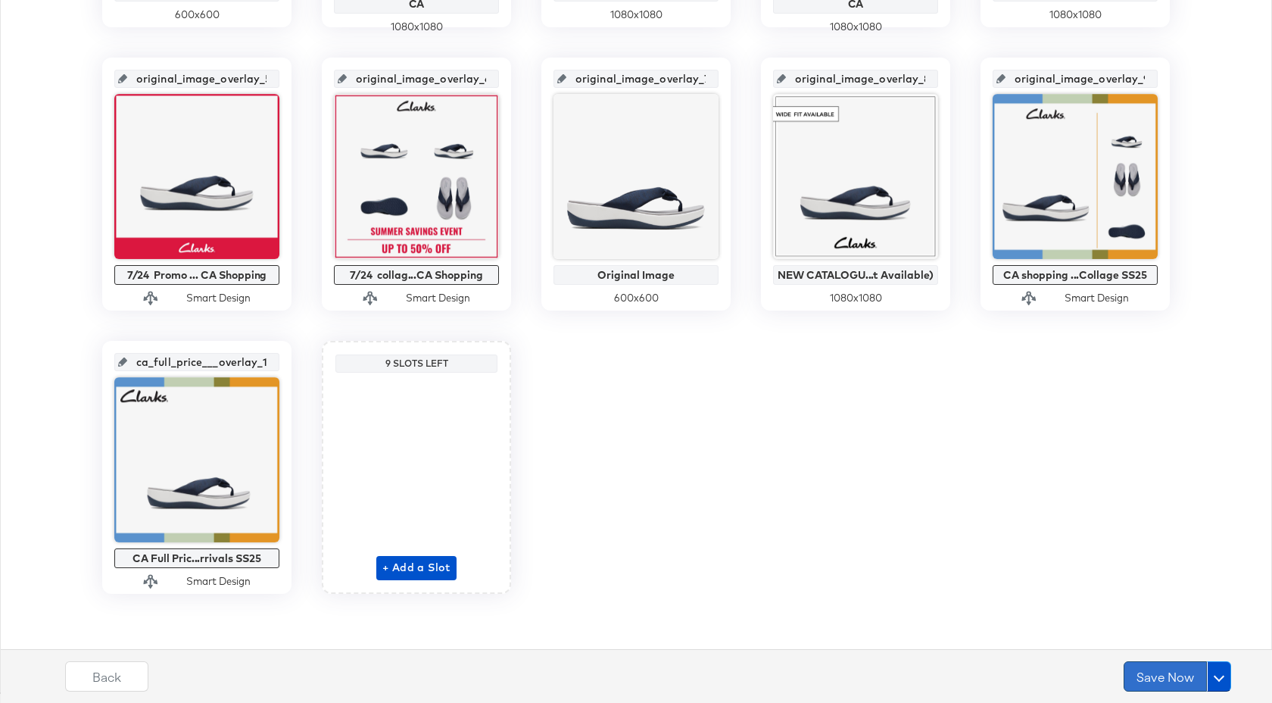
click at [1181, 687] on button "Save Now" at bounding box center [1165, 676] width 83 height 30
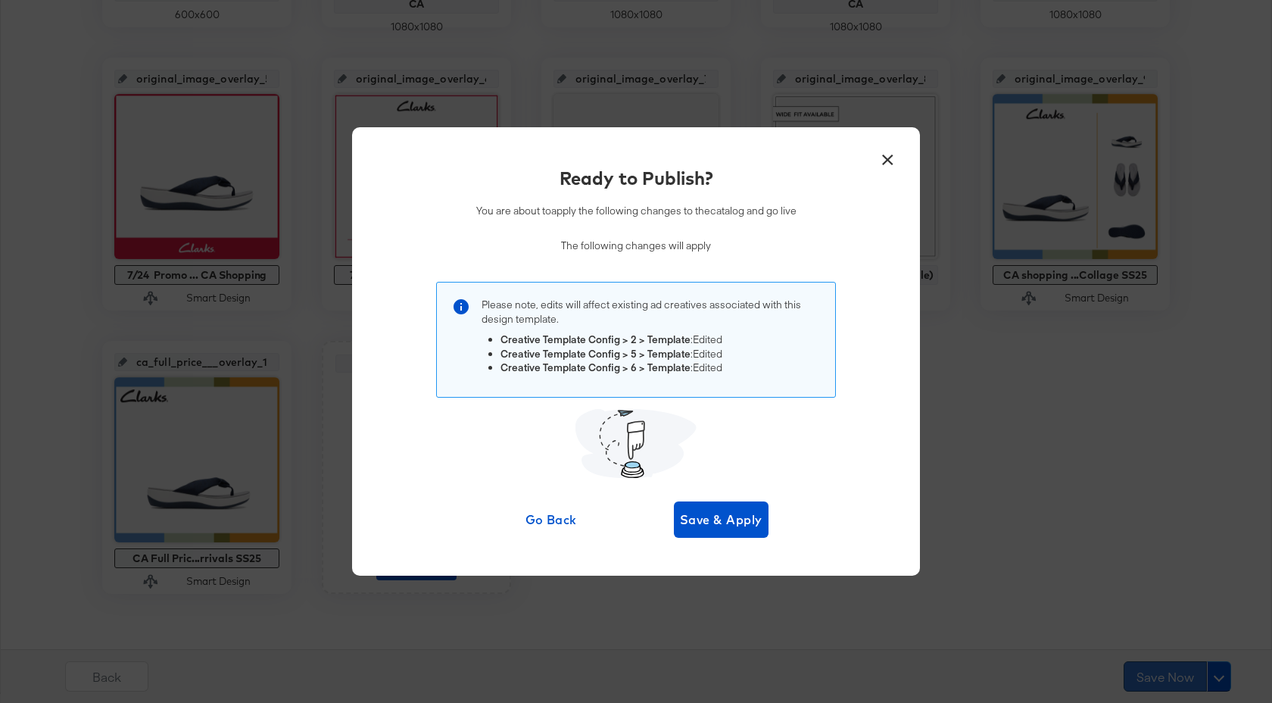
scroll to position [0, 0]
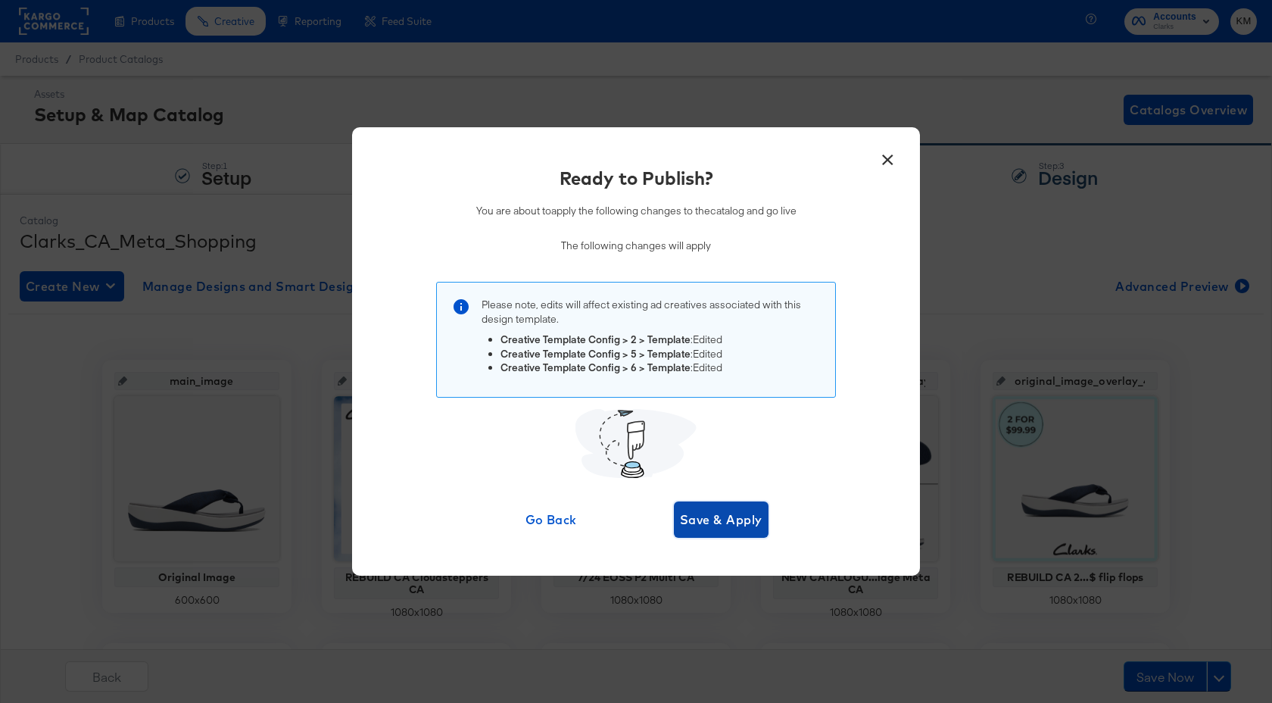
click at [731, 525] on span "Save & Apply" at bounding box center [721, 519] width 83 height 21
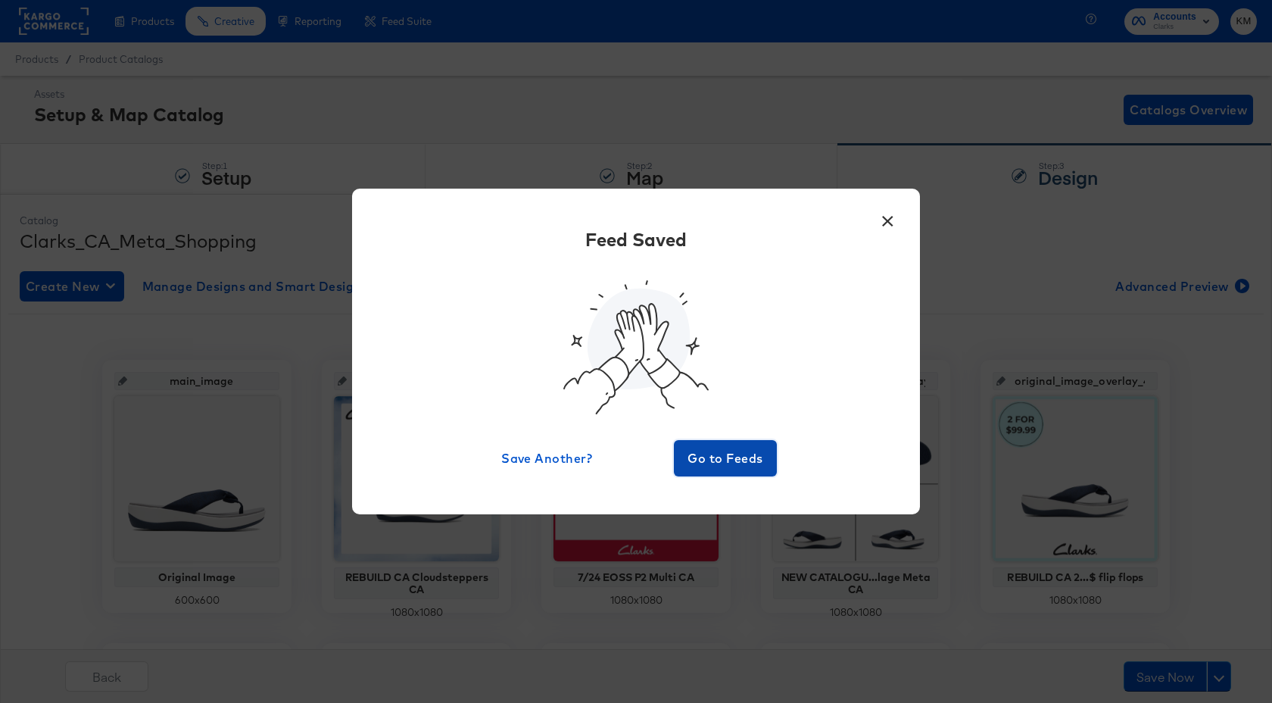
click at [726, 460] on span "Go to Feeds" at bounding box center [725, 457] width 91 height 21
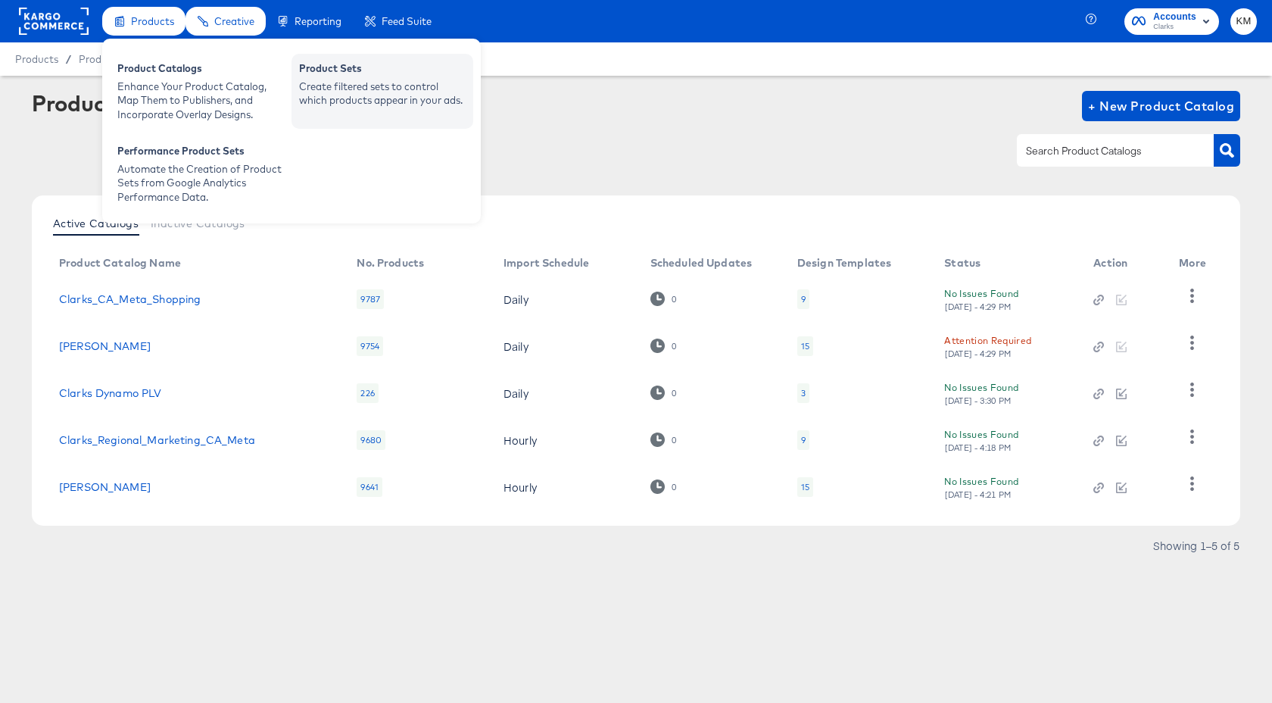
click at [395, 80] on div "Create filtered sets to control which products appear in your ads." at bounding box center [382, 94] width 167 height 28
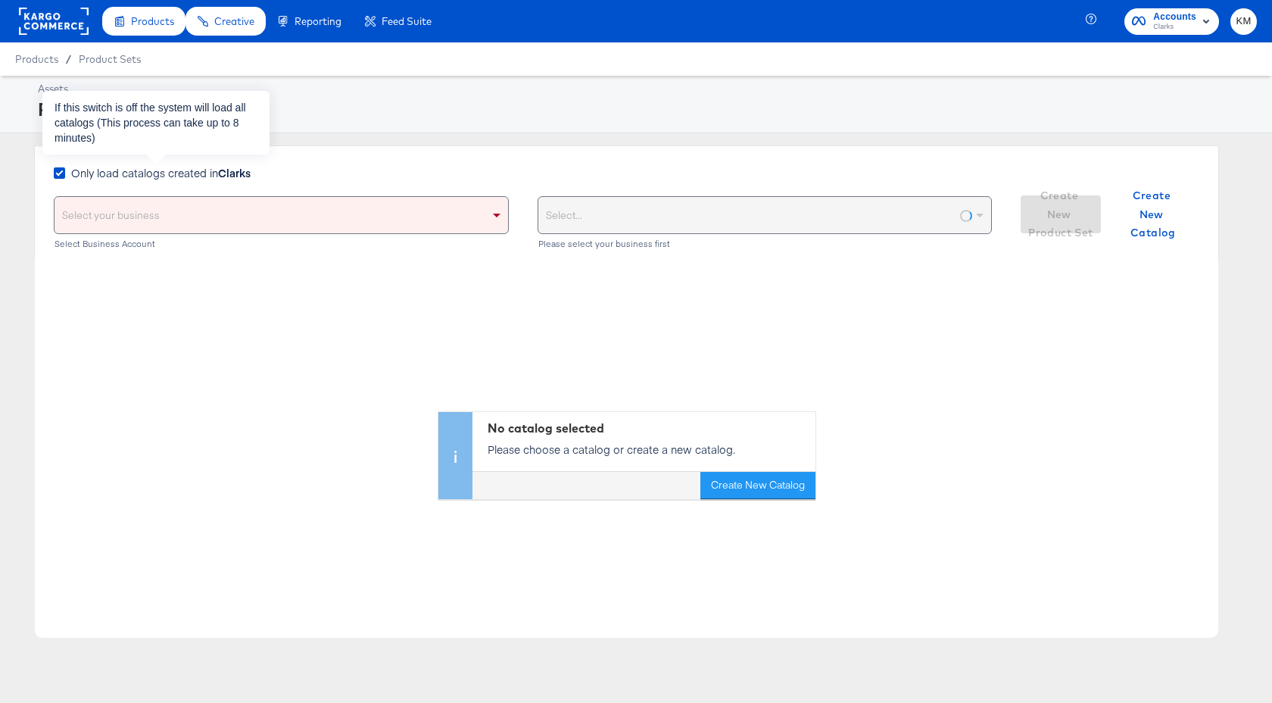
click at [226, 173] on strong "Clarks" at bounding box center [234, 172] width 33 height 15
click at [0, 0] on input "Only load catalogs created in Clarks" at bounding box center [0, 0] width 0 height 0
click at [248, 218] on div "Select your business" at bounding box center [282, 215] width 454 height 36
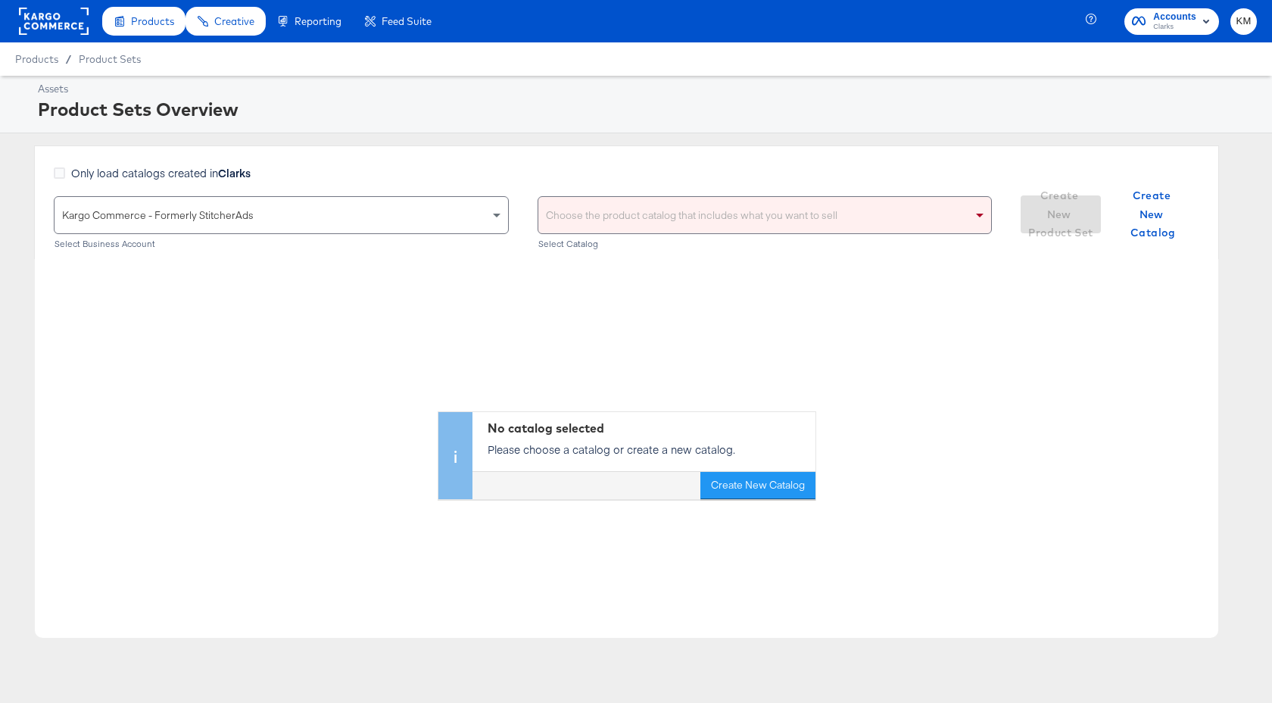
click at [642, 207] on div "Choose the product catalog that includes what you want to sell" at bounding box center [765, 215] width 454 height 36
type input "clarks"
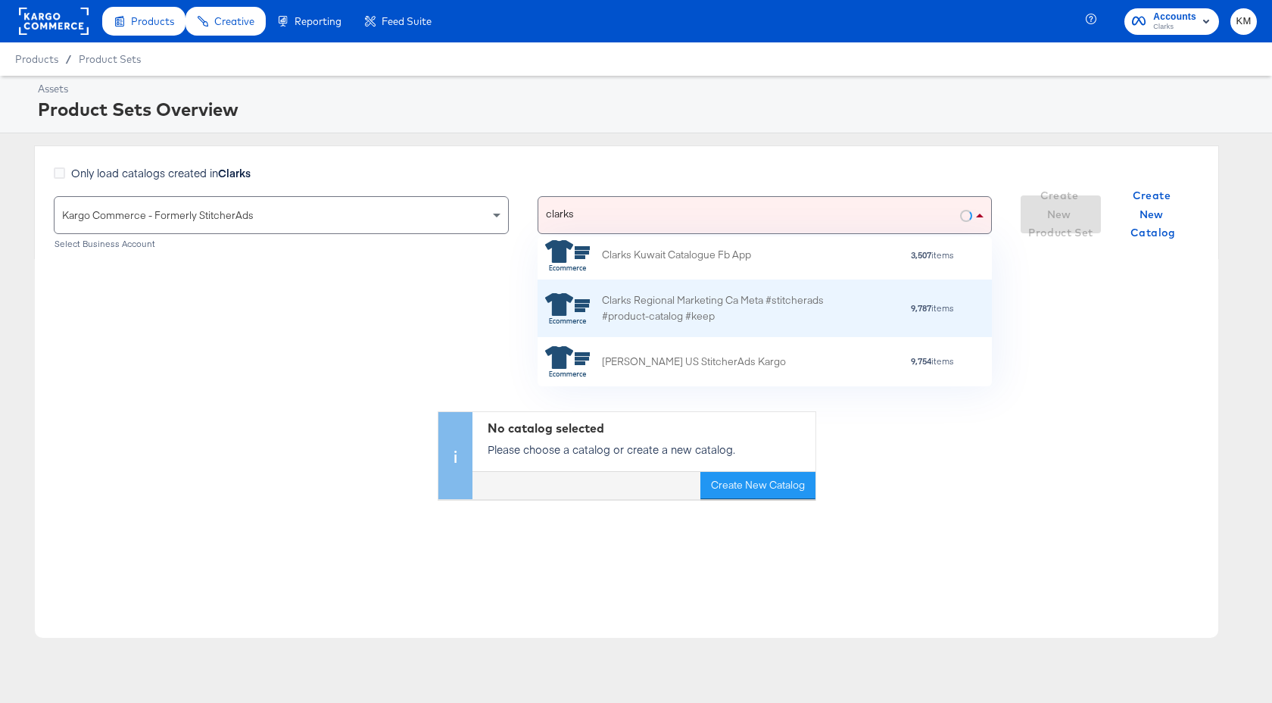
scroll to position [75, 0]
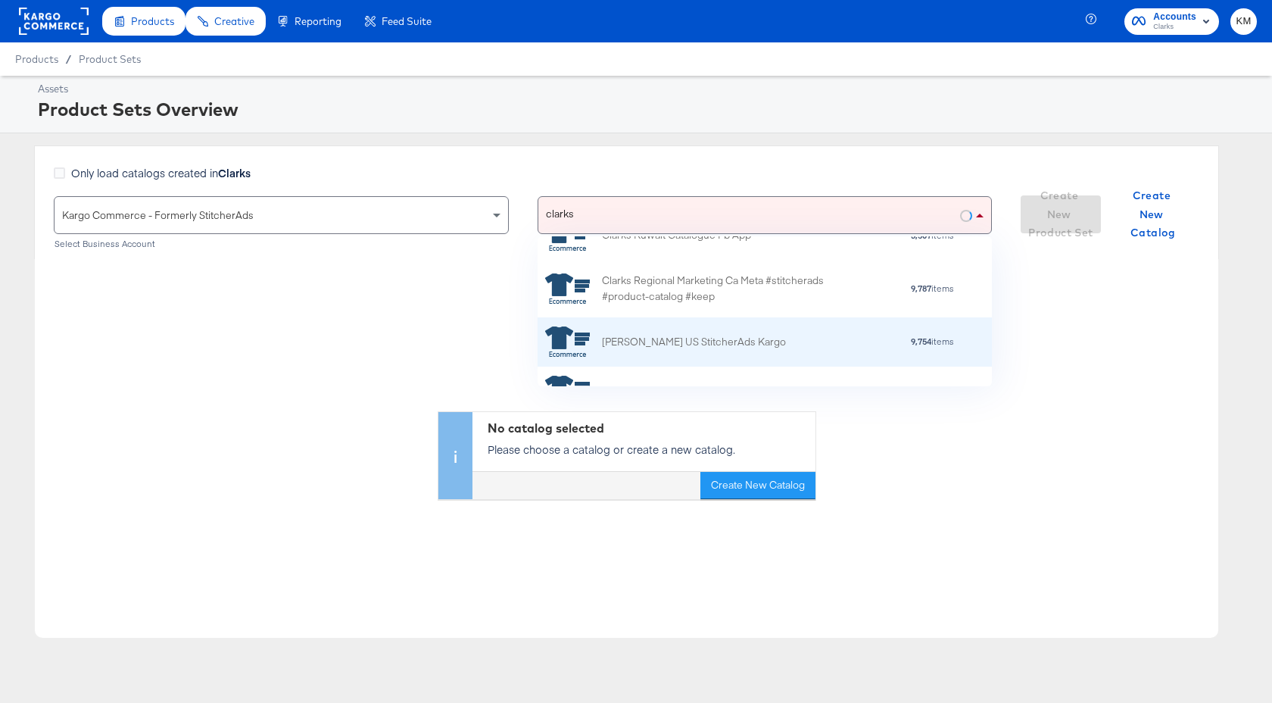
click at [676, 348] on div "[PERSON_NAME] US StitcherAds Kargo" at bounding box center [694, 342] width 184 height 16
